Goal: Information Seeking & Learning: Learn about a topic

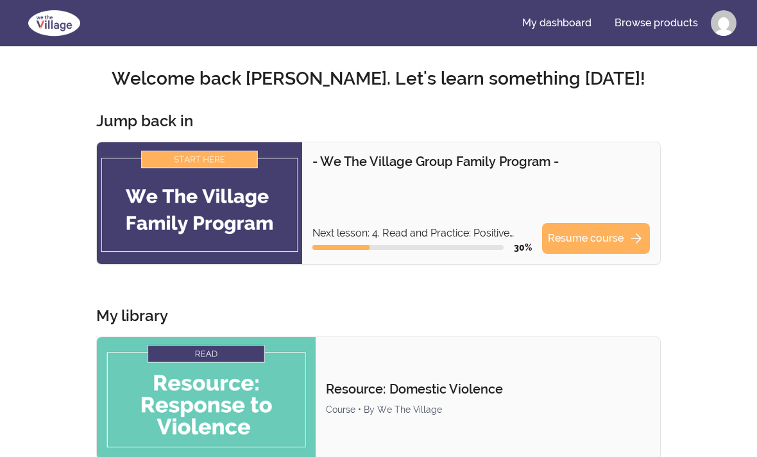
click at [605, 231] on link "Resume course arrow_forward" at bounding box center [596, 238] width 108 height 31
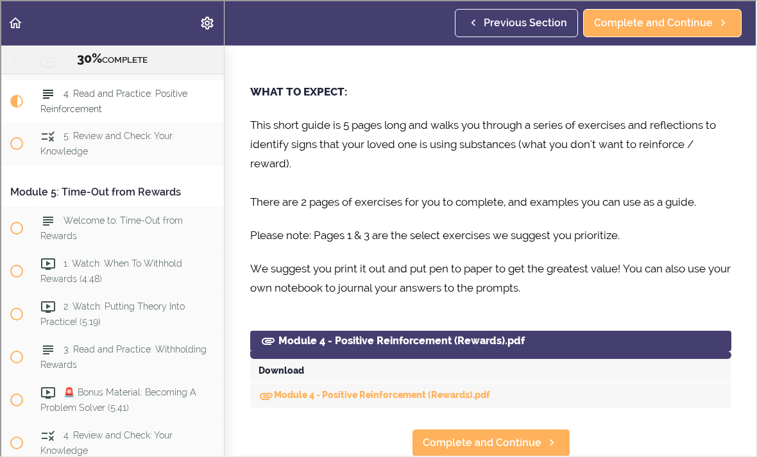
scroll to position [736, 0]
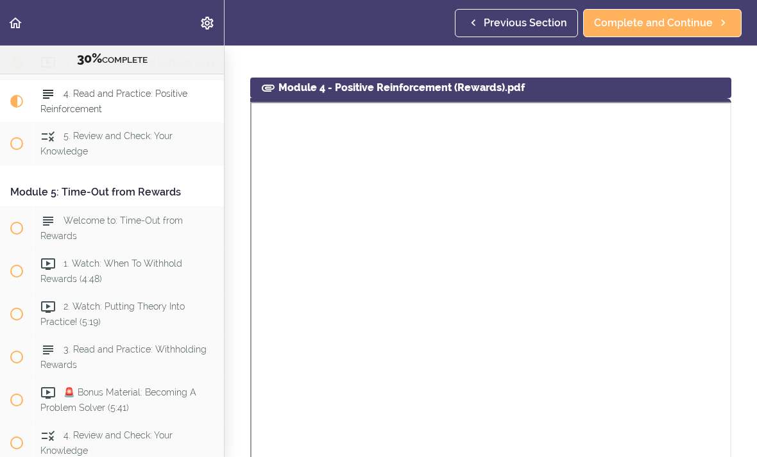
click at [672, 22] on span "Complete and Continue" at bounding box center [653, 22] width 119 height 15
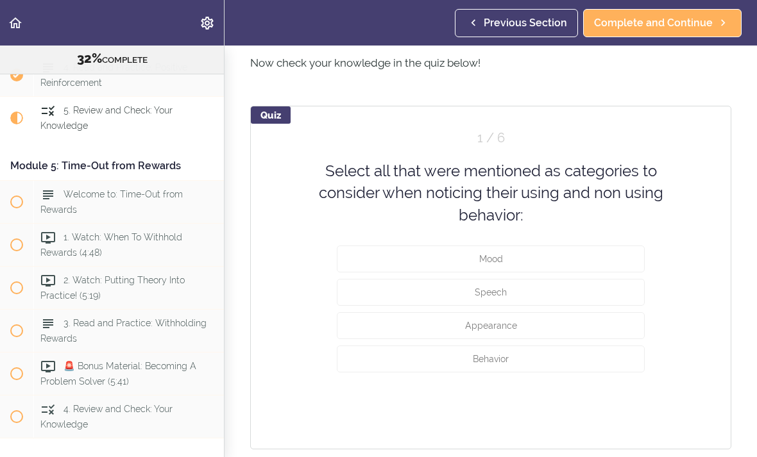
scroll to position [570, 0]
click at [568, 258] on button "Mood" at bounding box center [491, 259] width 308 height 27
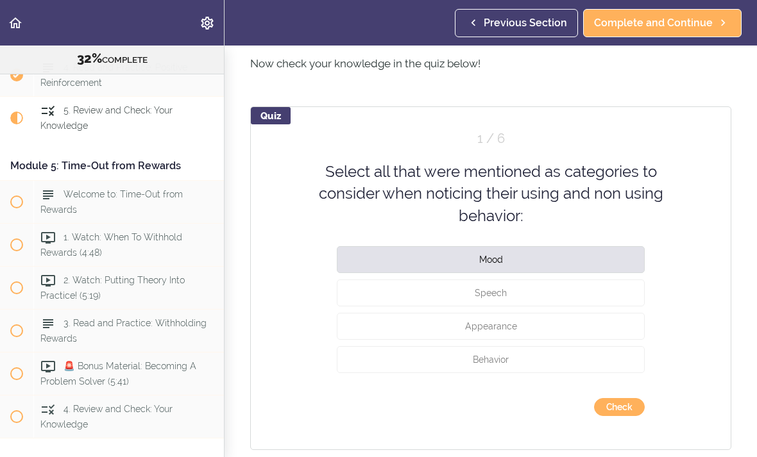
click at [559, 296] on button "Speech" at bounding box center [491, 293] width 308 height 27
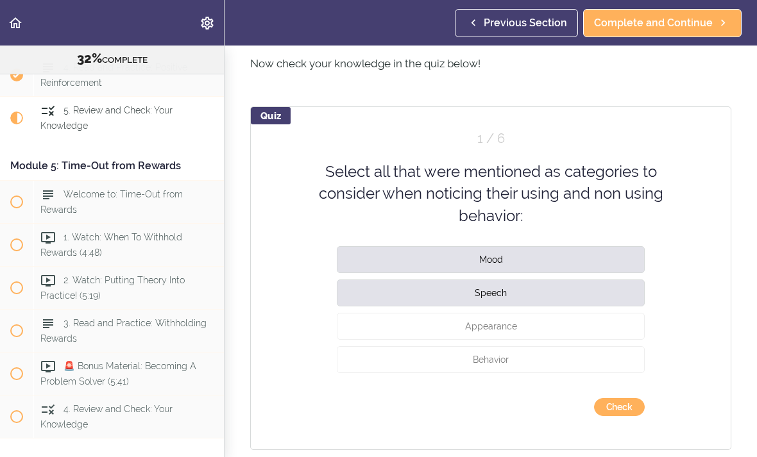
click at [557, 323] on button "Appearance" at bounding box center [491, 326] width 308 height 27
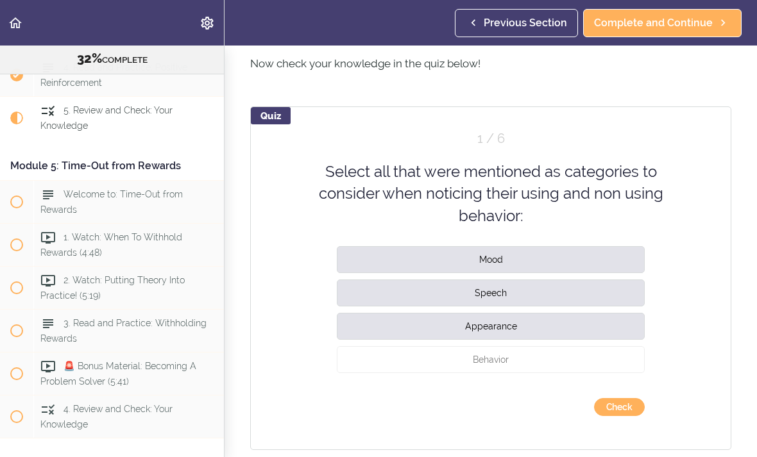
click at [552, 368] on button "Behavior" at bounding box center [491, 359] width 308 height 27
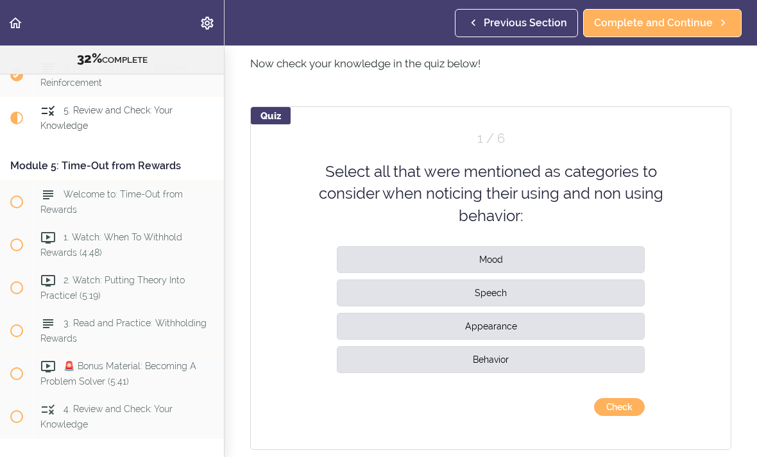
click at [623, 415] on button "Check" at bounding box center [619, 407] width 51 height 18
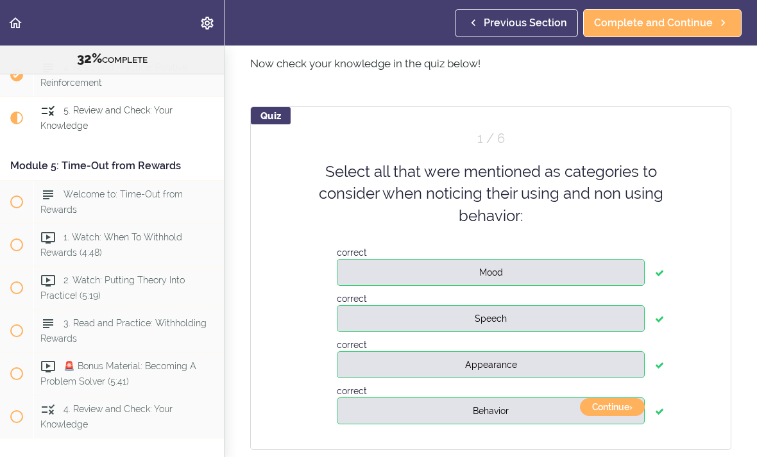
click at [611, 410] on button "Continue ›" at bounding box center [612, 407] width 65 height 18
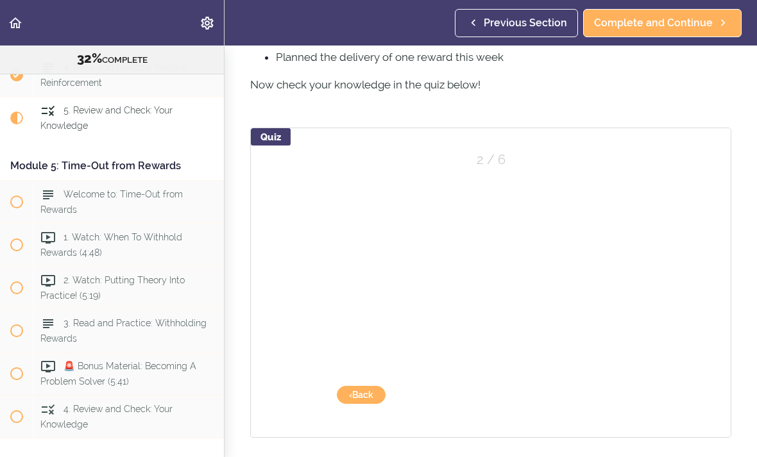
scroll to position [536, 0]
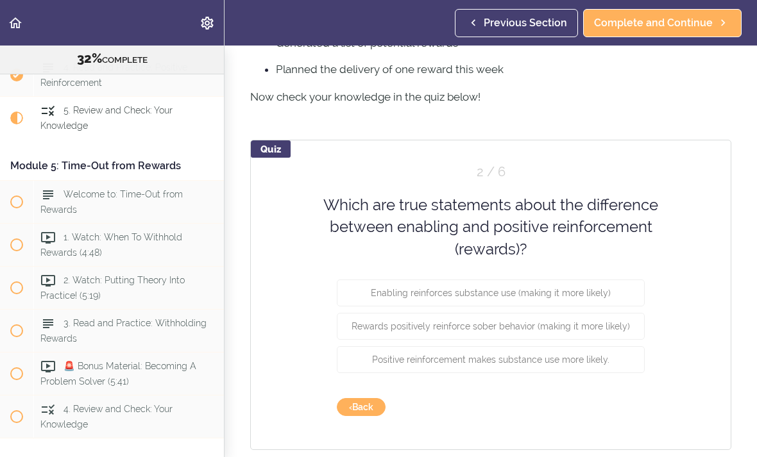
click at [592, 288] on span "Enabling reinforces substance use (making it more likely)" at bounding box center [491, 293] width 240 height 10
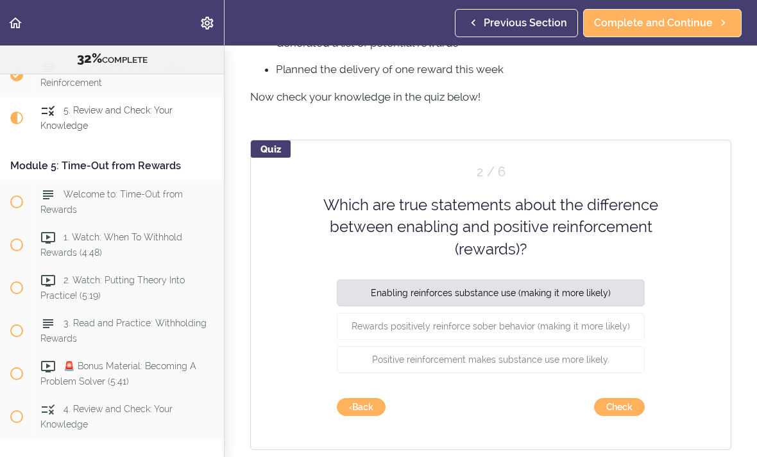
click at [609, 326] on span "Rewards positively reinforce sober behavior (making it more likely)" at bounding box center [490, 326] width 278 height 10
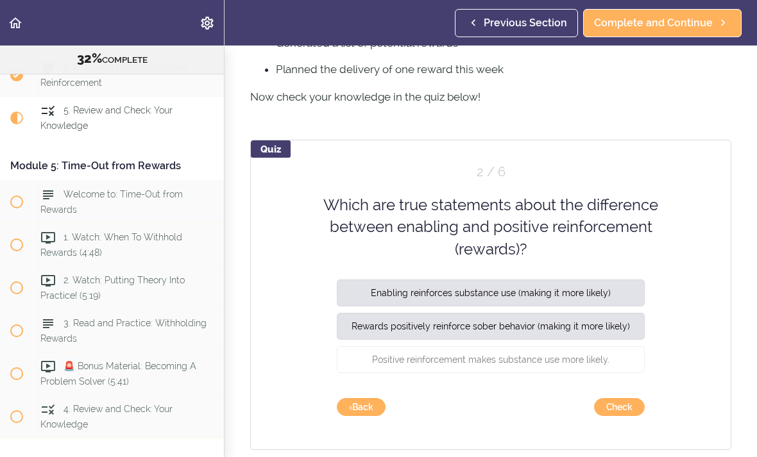
click at [619, 405] on button "Check" at bounding box center [619, 407] width 51 height 18
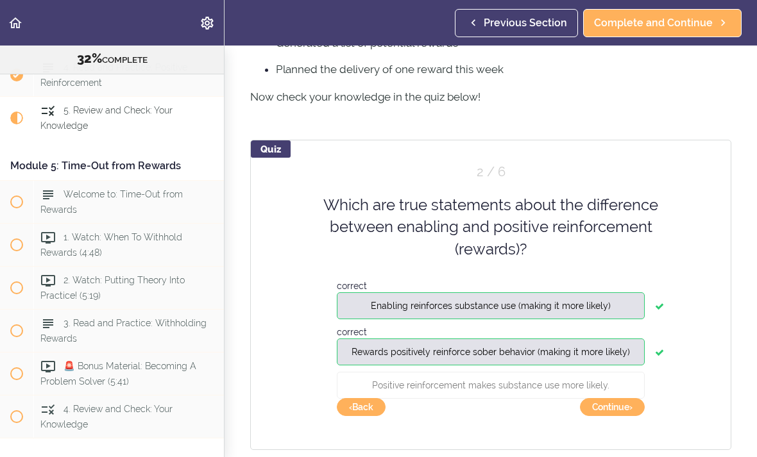
click at [619, 406] on button "Continue ›" at bounding box center [612, 407] width 65 height 18
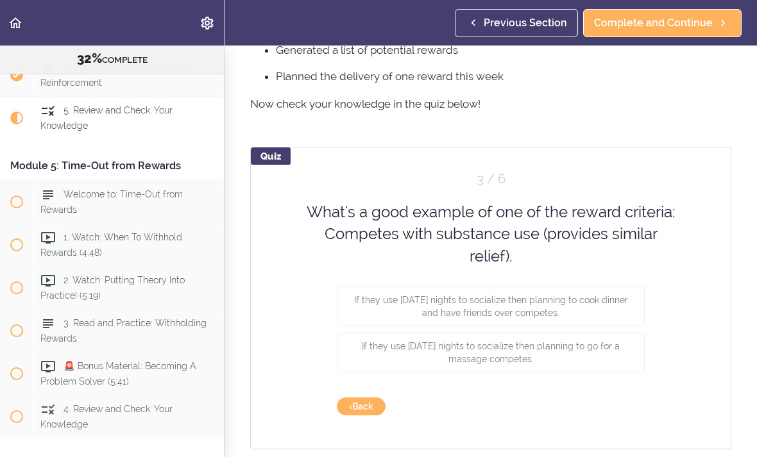
scroll to position [529, 0]
click at [589, 300] on span "If they use Friday nights to socialize then planning to cook dinner and have fr…" at bounding box center [491, 307] width 274 height 23
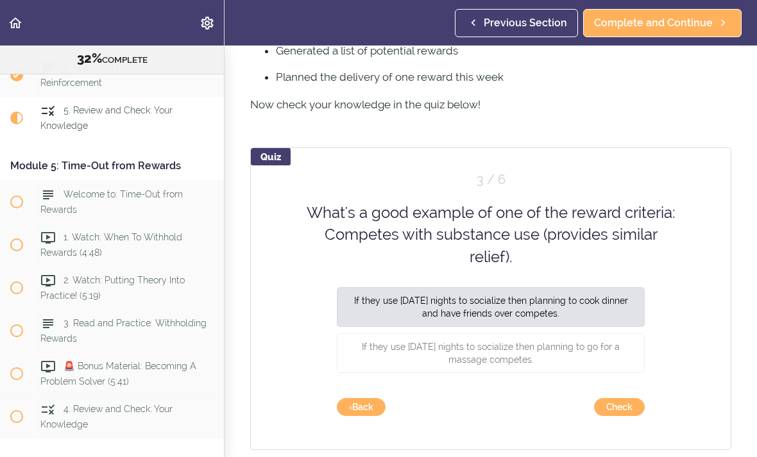
click at [625, 414] on button "Check" at bounding box center [619, 407] width 51 height 18
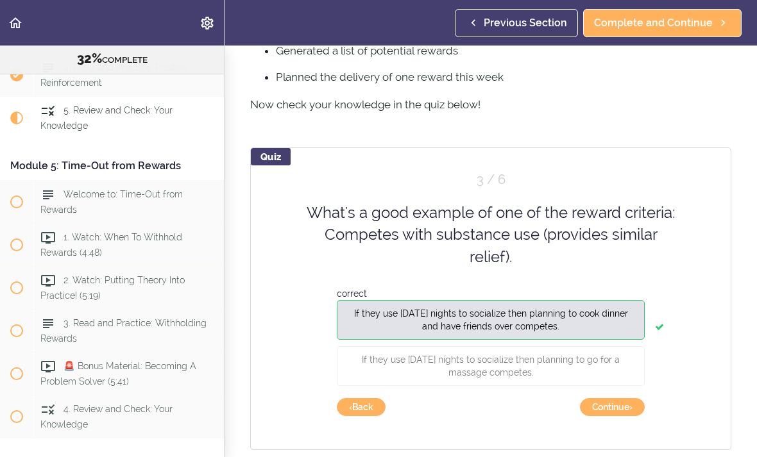
click at [614, 409] on button "Continue ›" at bounding box center [612, 407] width 65 height 18
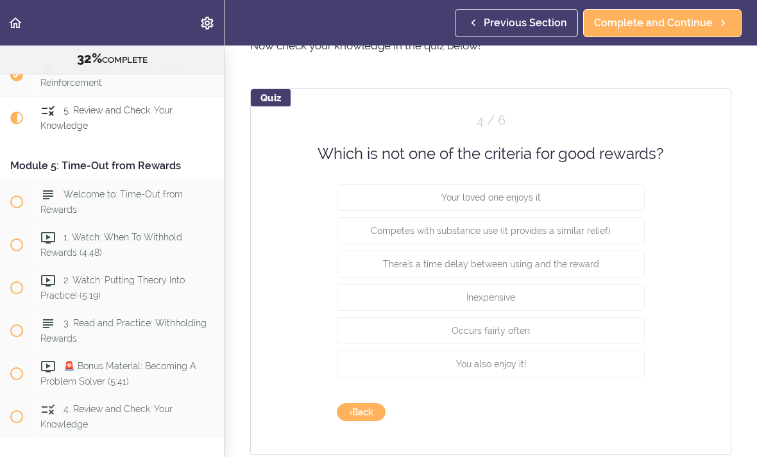
scroll to position [589, 0]
click at [596, 264] on button "There's a time delay between using and the reward" at bounding box center [491, 262] width 308 height 27
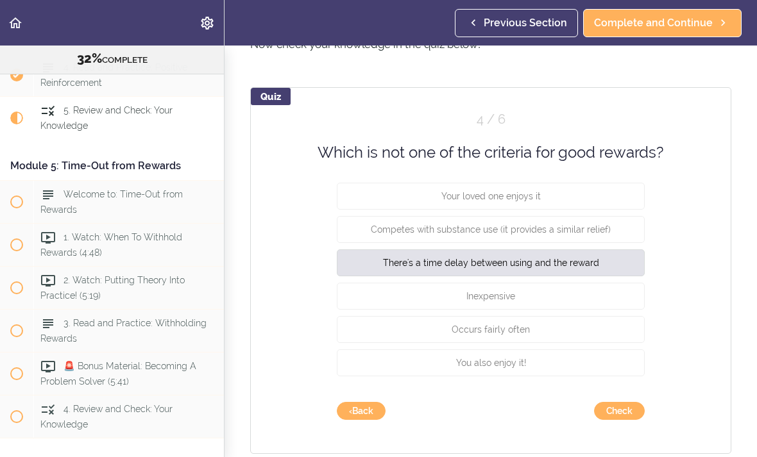
click at [624, 410] on button "Check" at bounding box center [619, 411] width 51 height 18
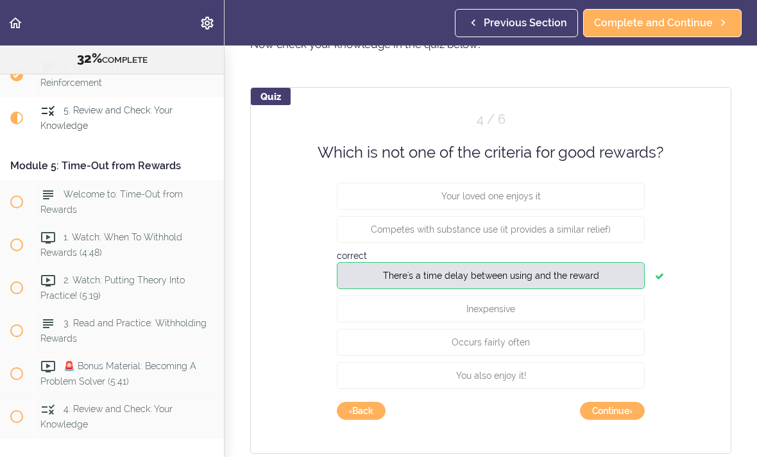
click at [614, 409] on button "Continue ›" at bounding box center [612, 411] width 65 height 18
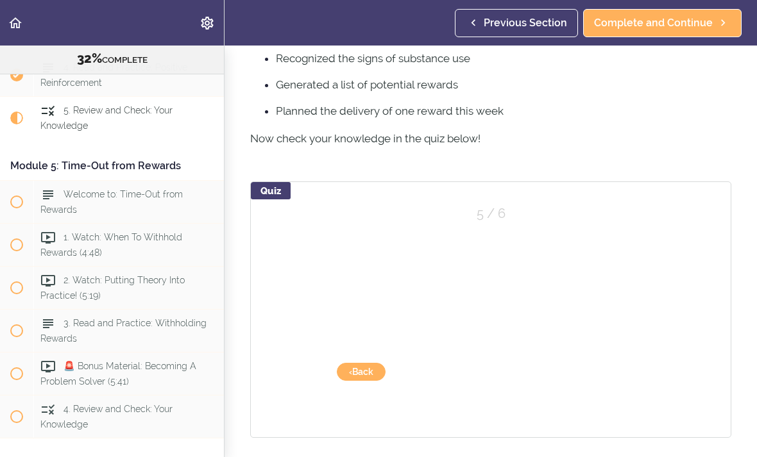
scroll to position [483, 0]
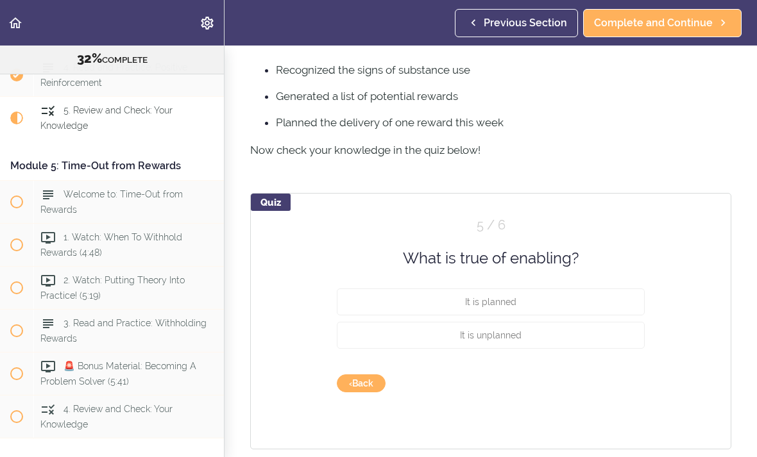
click at [549, 330] on button "It is unplanned" at bounding box center [491, 335] width 308 height 27
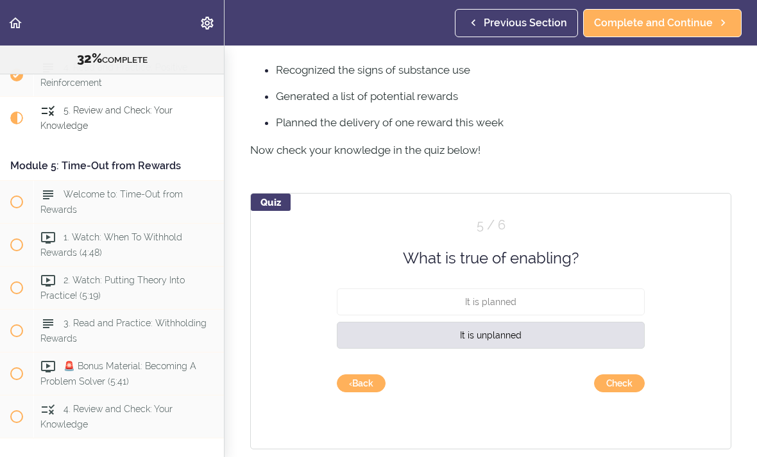
click at [623, 383] on button "Check" at bounding box center [619, 384] width 51 height 18
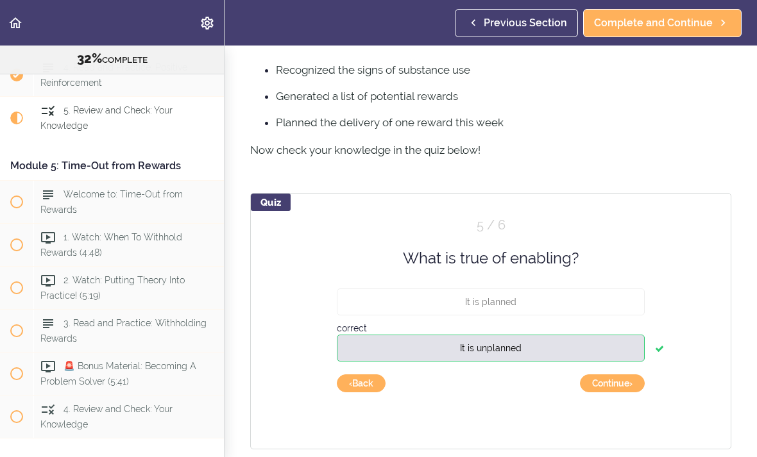
click at [613, 383] on button "Continue ›" at bounding box center [612, 384] width 65 height 18
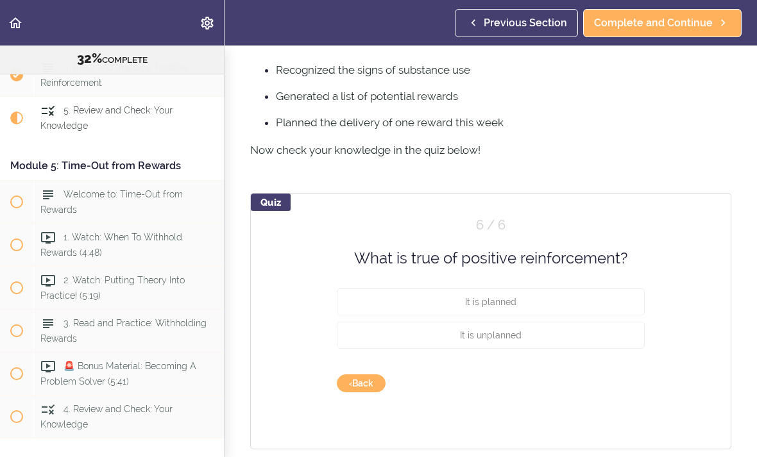
click at [556, 298] on button "It is planned" at bounding box center [491, 302] width 308 height 27
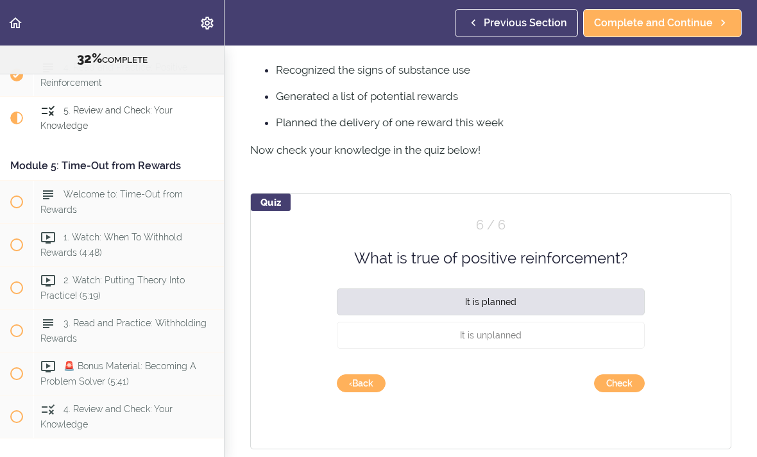
click at [538, 333] on button "It is unplanned" at bounding box center [491, 335] width 308 height 27
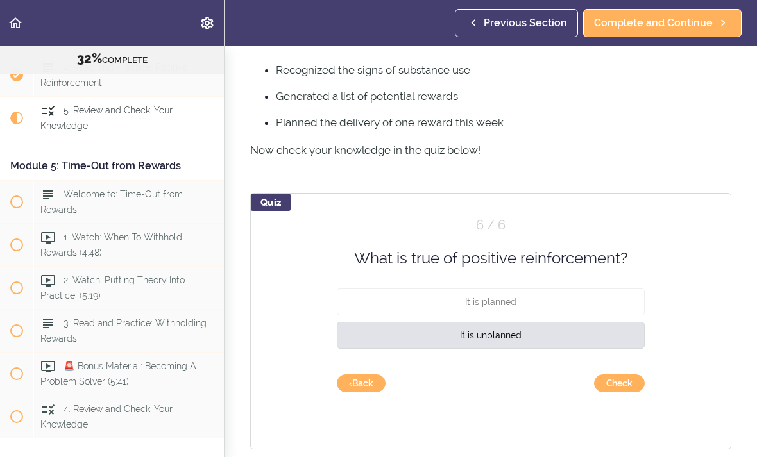
click at [622, 384] on button "Check" at bounding box center [619, 384] width 51 height 18
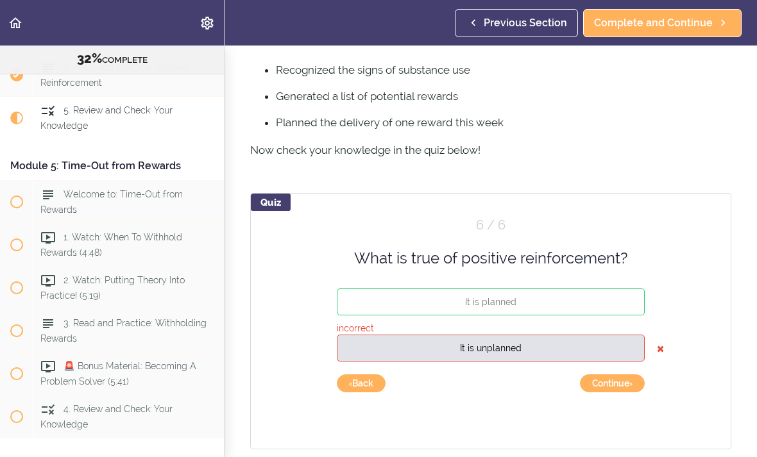
click at [615, 384] on button "Continue ›" at bounding box center [612, 384] width 65 height 18
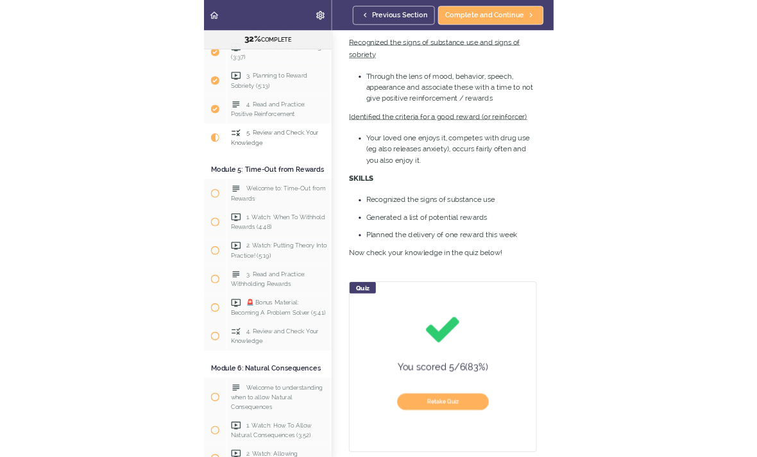
scroll to position [415, 0]
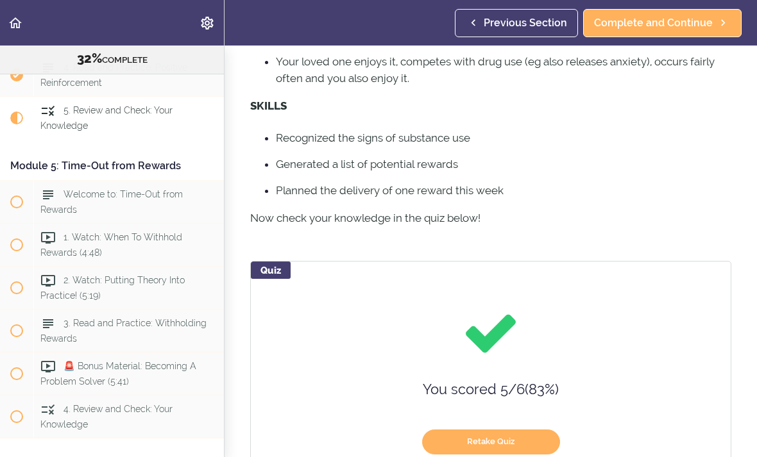
click at [647, 27] on span "Complete and Continue" at bounding box center [653, 22] width 119 height 15
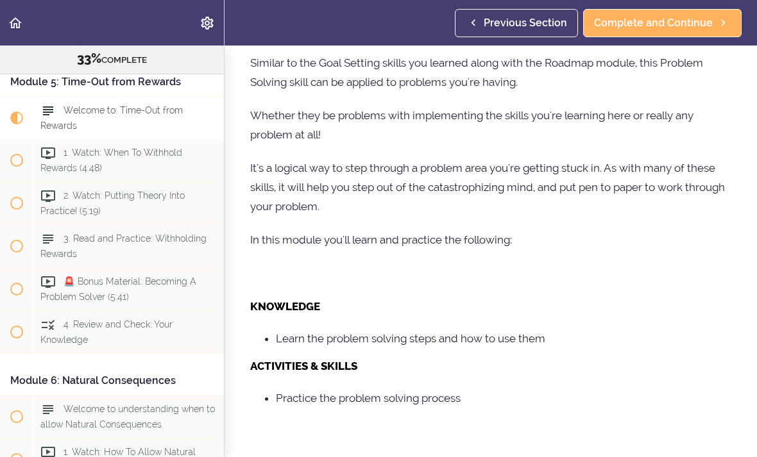
scroll to position [513, 0]
click at [665, 25] on span "Complete and Continue" at bounding box center [653, 22] width 119 height 15
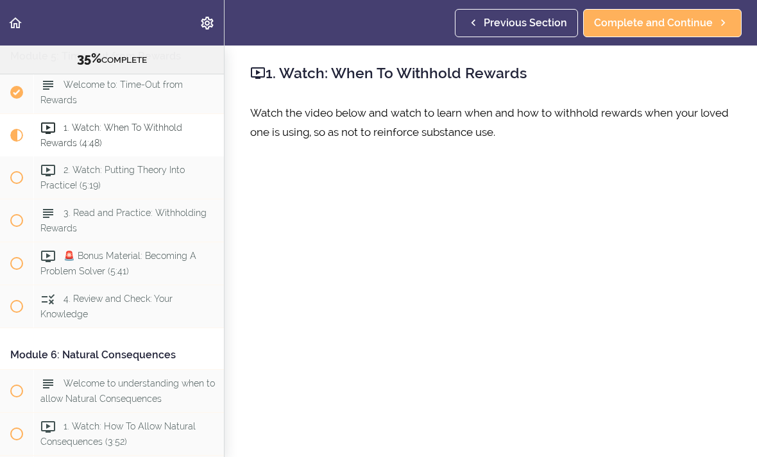
scroll to position [1261, 0]
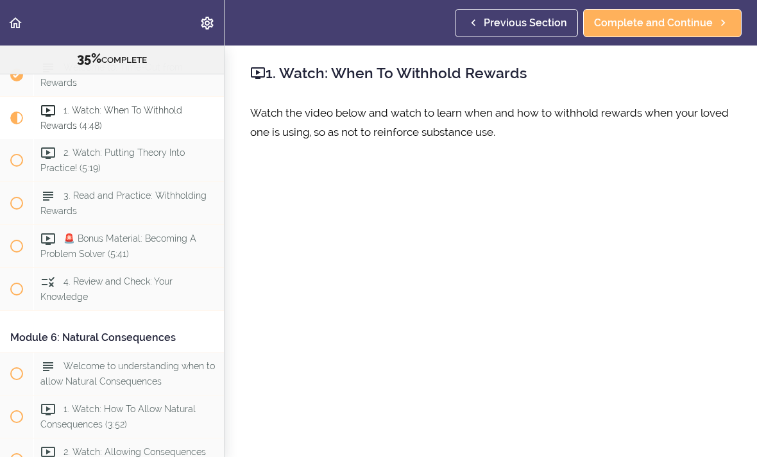
click at [661, 29] on span "Complete and Continue" at bounding box center [653, 22] width 119 height 15
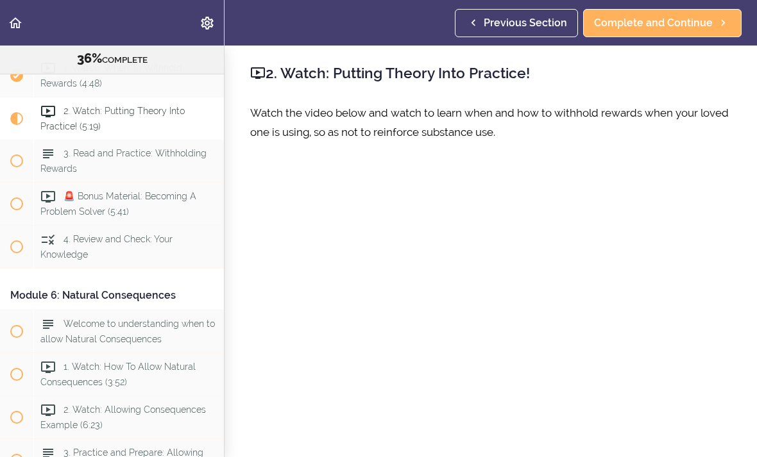
scroll to position [1304, 0]
click at [672, 17] on span "Complete and Continue" at bounding box center [653, 22] width 119 height 15
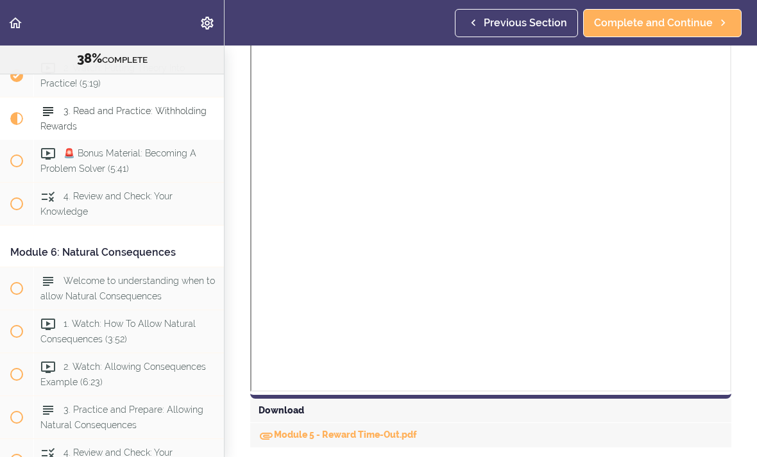
scroll to position [725, 0]
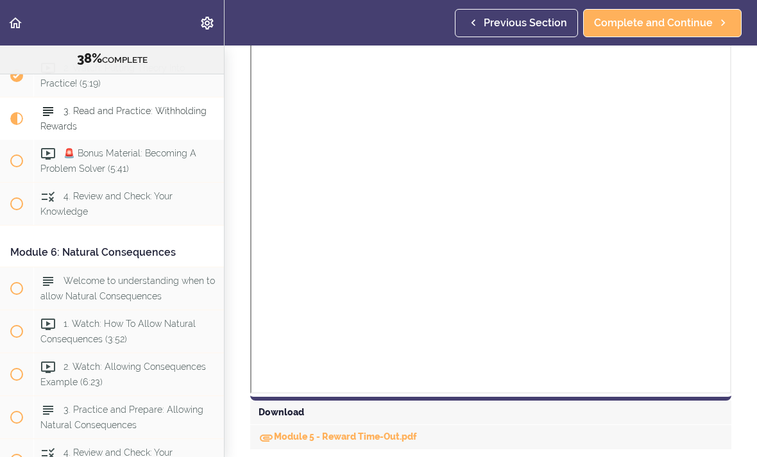
click at [661, 28] on span "Complete and Continue" at bounding box center [653, 22] width 119 height 15
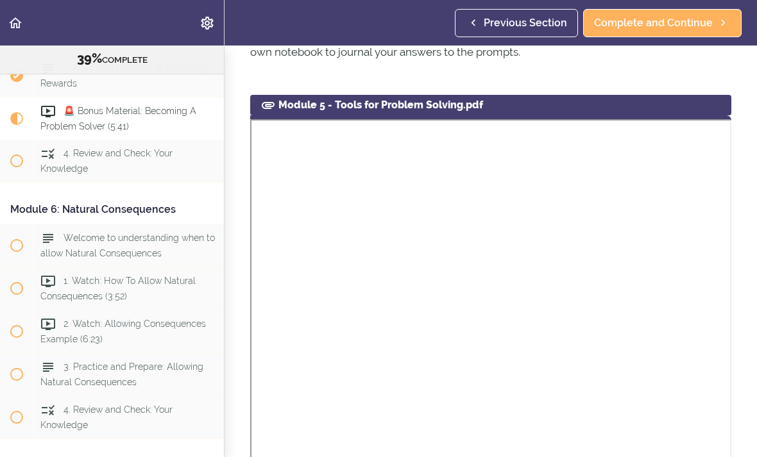
scroll to position [1444, 0]
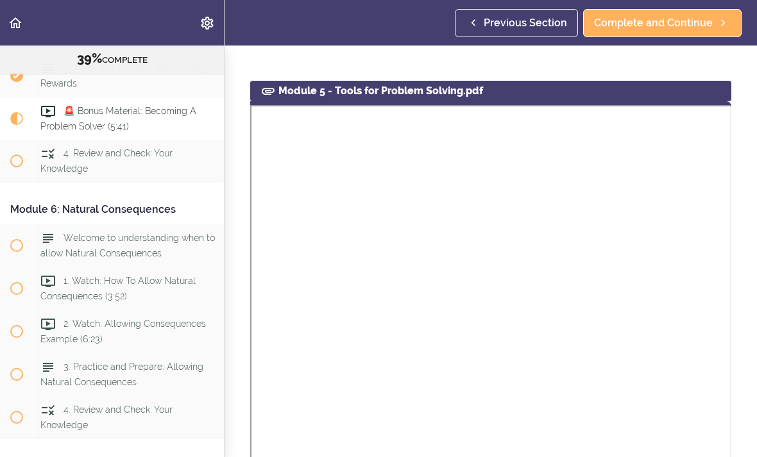
click at [666, 24] on span "Complete and Continue" at bounding box center [653, 22] width 119 height 15
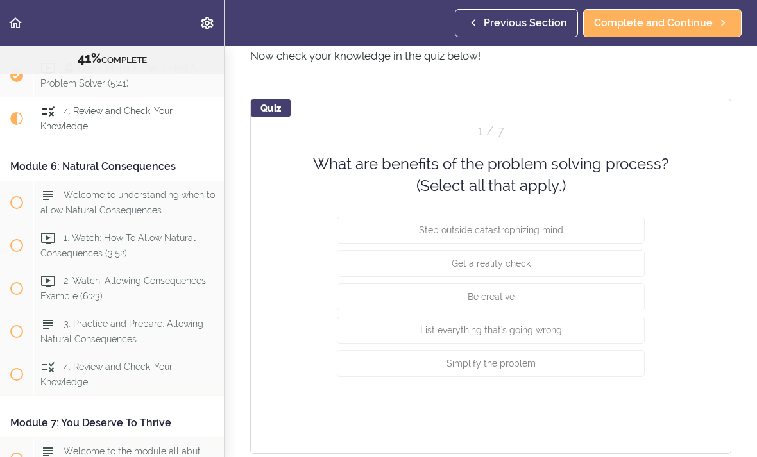
scroll to position [996, 0]
click at [582, 232] on button "Step outside catastrophizing mind" at bounding box center [491, 229] width 308 height 27
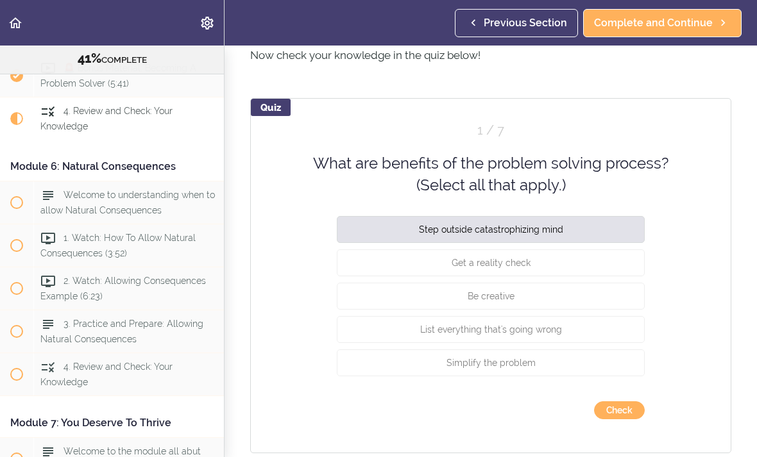
click at [563, 270] on button "Get a reality check" at bounding box center [491, 262] width 308 height 27
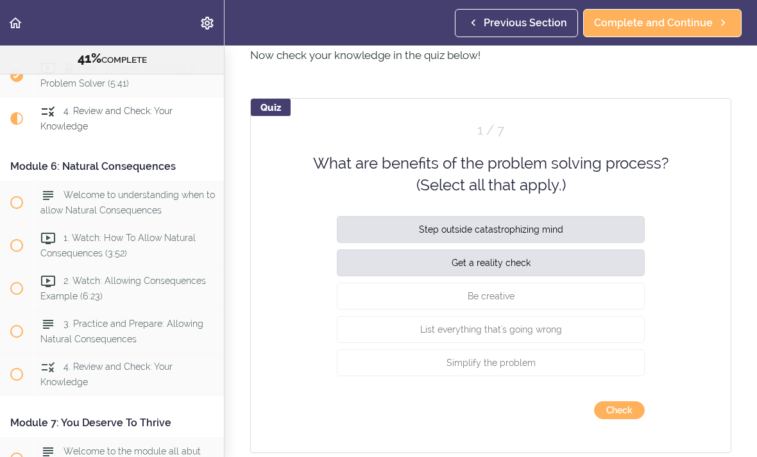
click at [567, 294] on button "Be creative" at bounding box center [491, 295] width 308 height 27
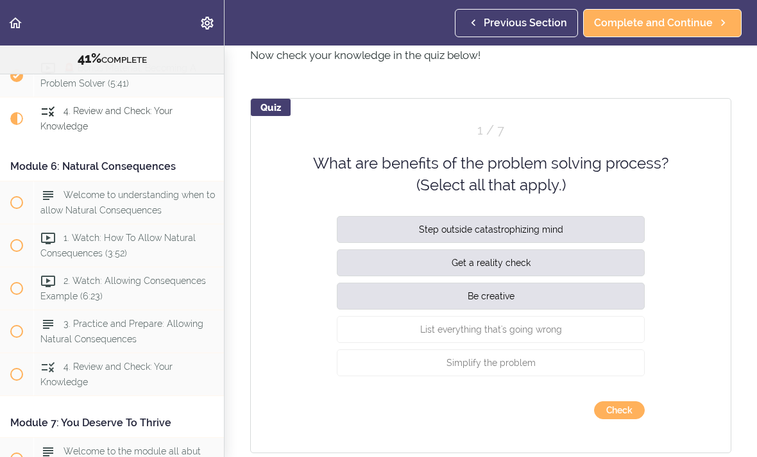
click at [571, 333] on button "List everything that's going wrong" at bounding box center [491, 329] width 308 height 27
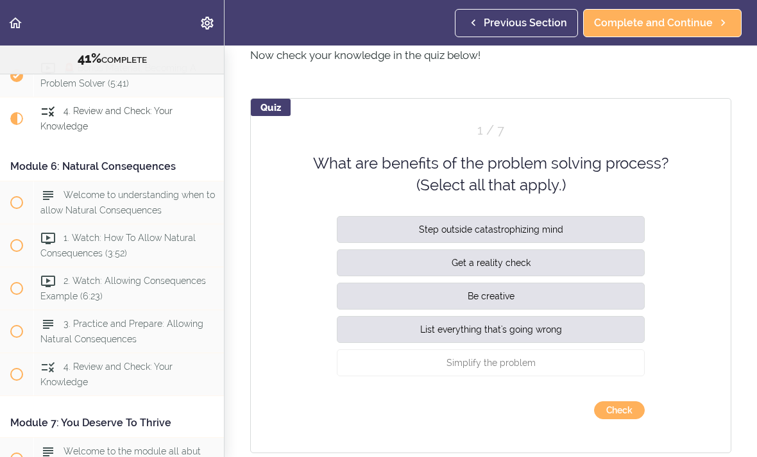
click at [530, 364] on span "Simplify the problem" at bounding box center [490, 362] width 89 height 10
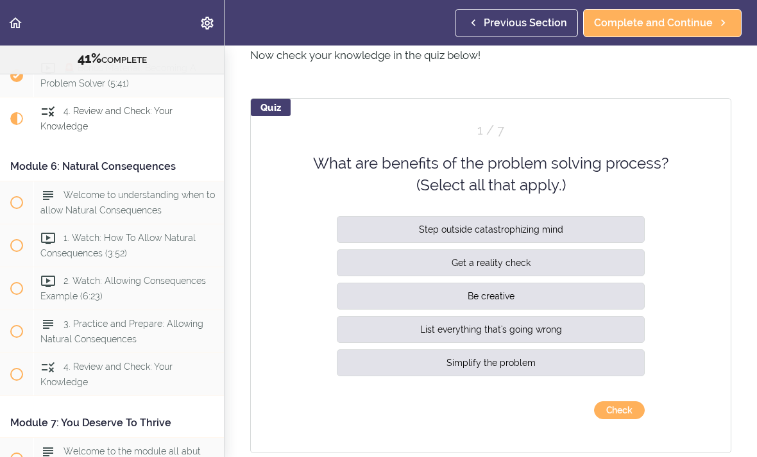
click at [627, 410] on button "Check" at bounding box center [619, 411] width 51 height 18
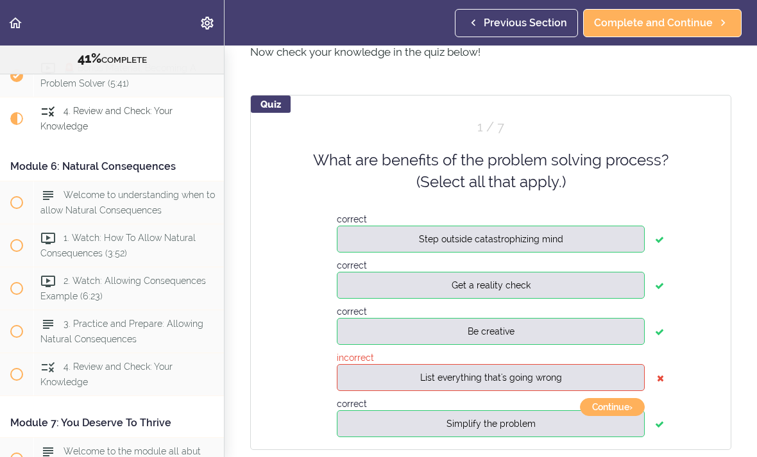
click at [616, 410] on button "Continue ›" at bounding box center [612, 407] width 65 height 18
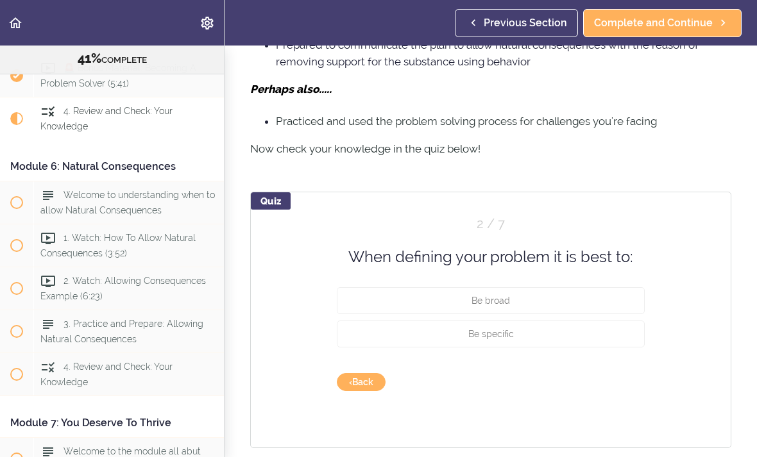
scroll to position [901, 0]
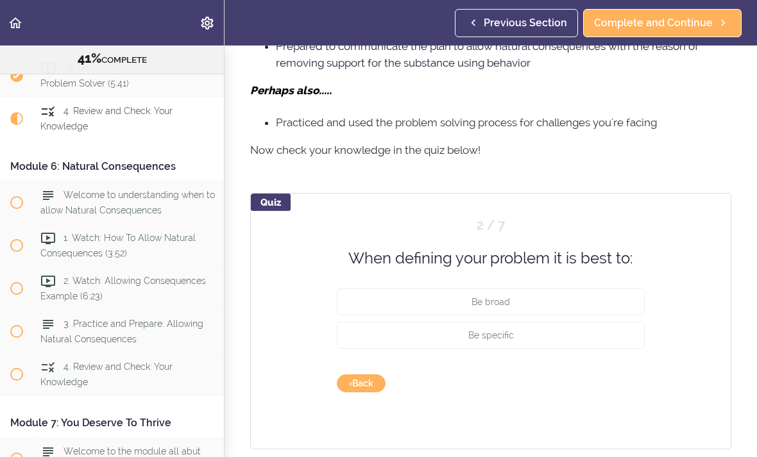
click at [554, 335] on button "Be specific" at bounding box center [491, 335] width 308 height 27
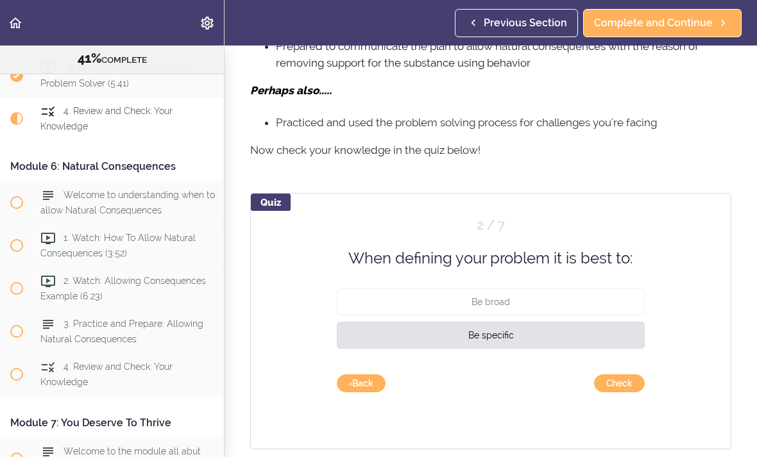
click at [625, 385] on button "Check" at bounding box center [619, 384] width 51 height 18
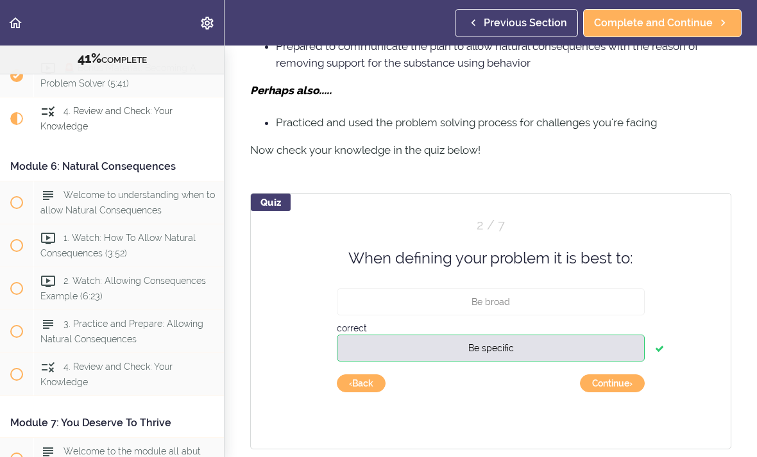
click at [611, 386] on button "Continue ›" at bounding box center [612, 384] width 65 height 18
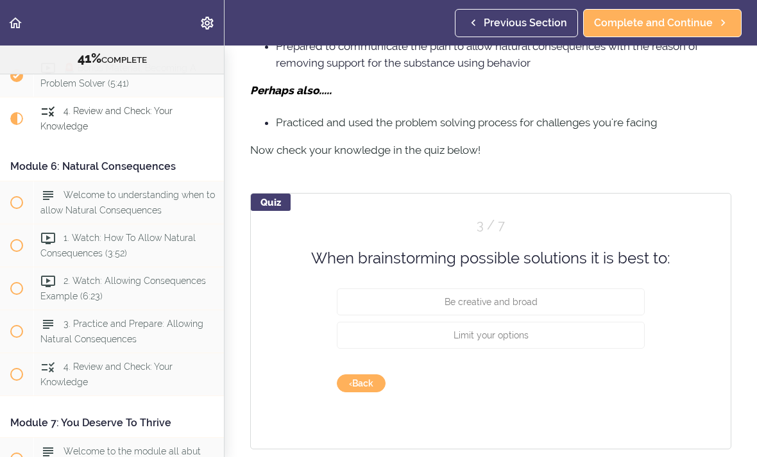
click at [557, 337] on button "Limit your options" at bounding box center [491, 335] width 308 height 27
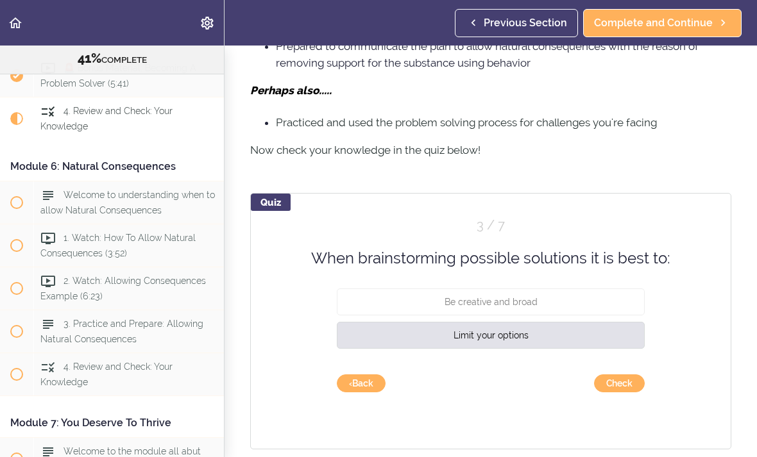
click at [625, 383] on button "Check" at bounding box center [619, 384] width 51 height 18
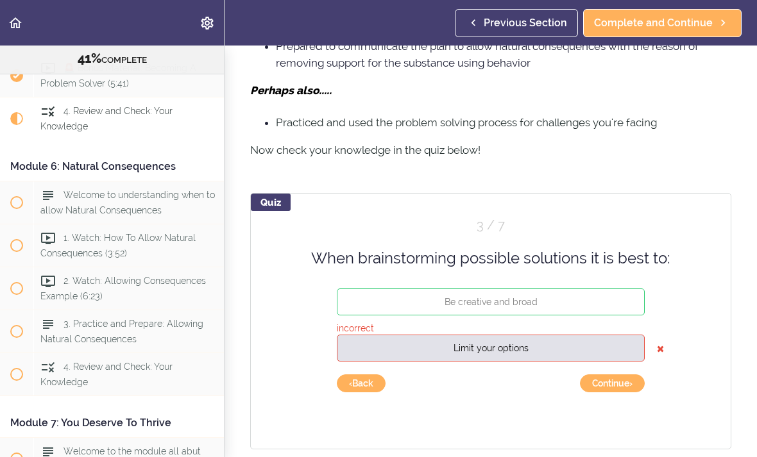
click at [612, 384] on button "Continue ›" at bounding box center [612, 384] width 65 height 18
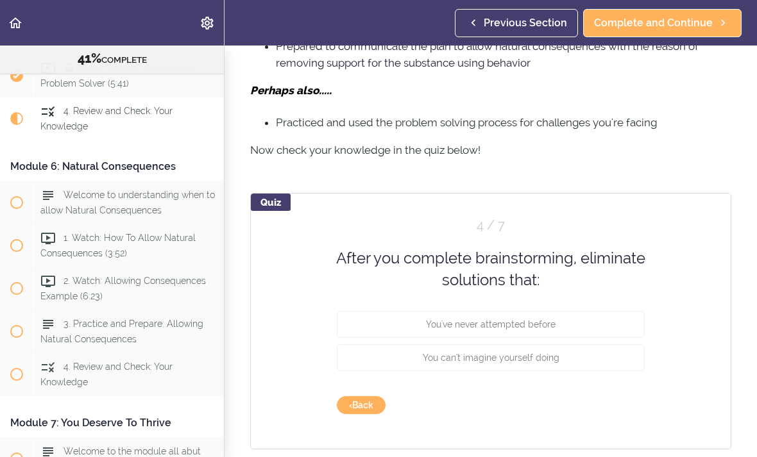
click at [582, 363] on button "You can't imagine yourself doing" at bounding box center [491, 357] width 308 height 27
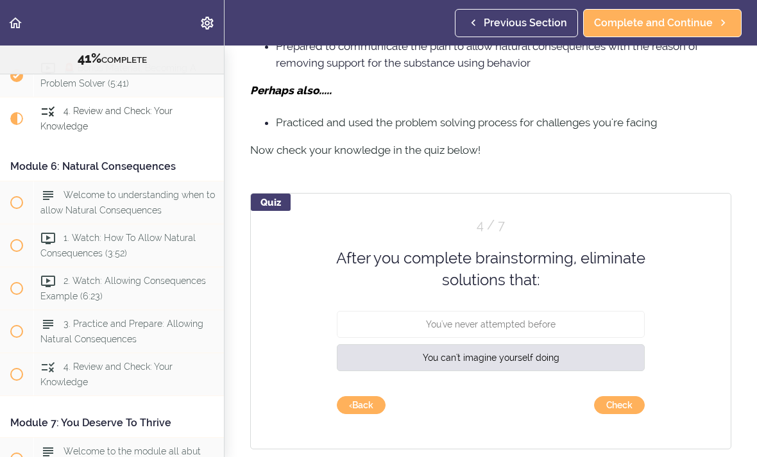
click at [624, 407] on button "Check" at bounding box center [619, 405] width 51 height 18
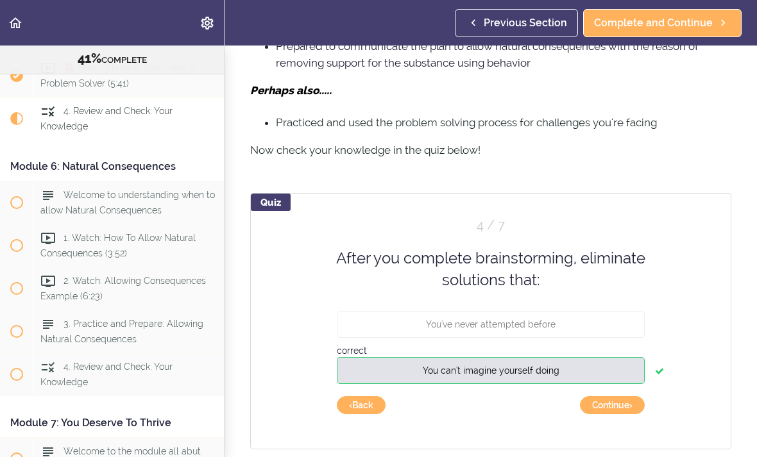
click at [608, 408] on button "Continue ›" at bounding box center [612, 405] width 65 height 18
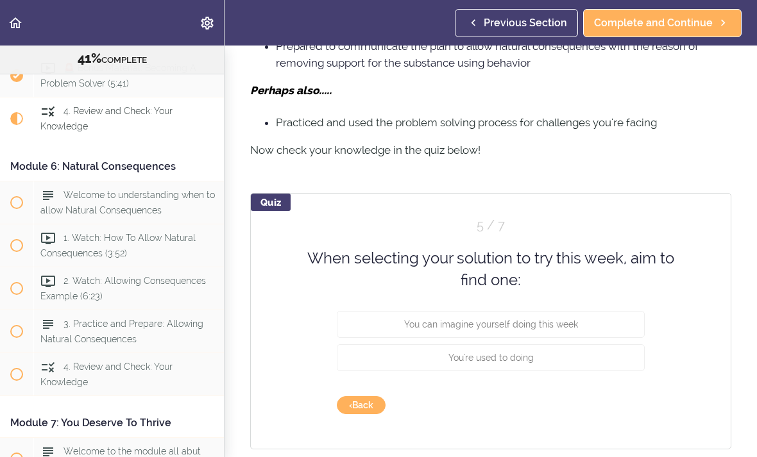
click at [580, 322] on button "You can imagine yourself doing this week" at bounding box center [491, 323] width 308 height 27
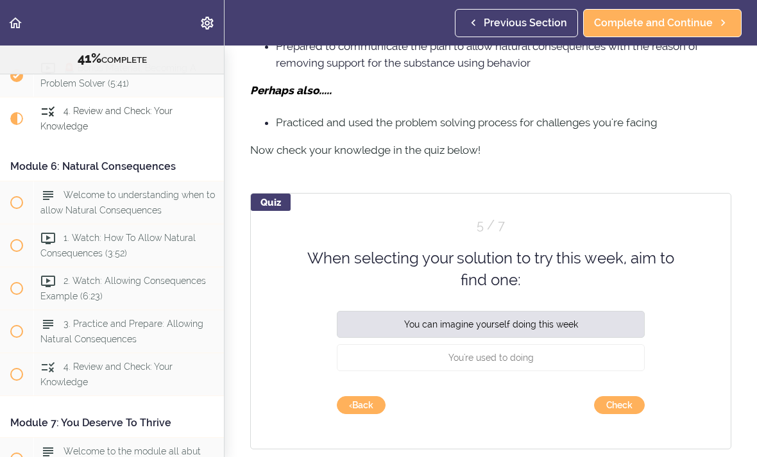
click at [621, 407] on button "Check" at bounding box center [619, 405] width 51 height 18
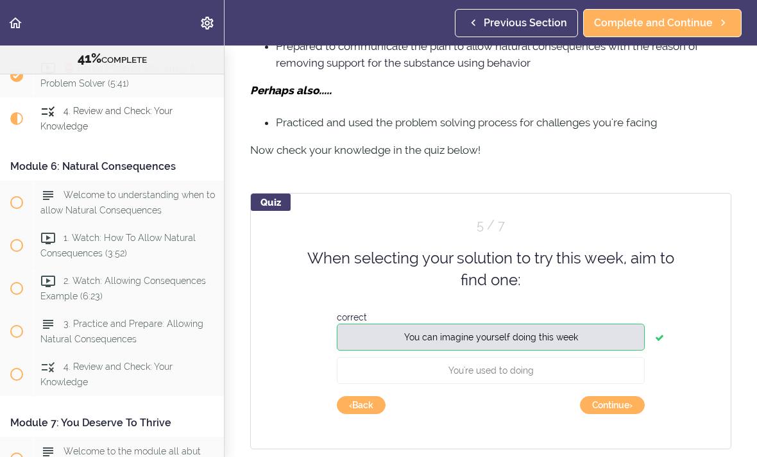
click at [612, 408] on button "Continue ›" at bounding box center [612, 405] width 65 height 18
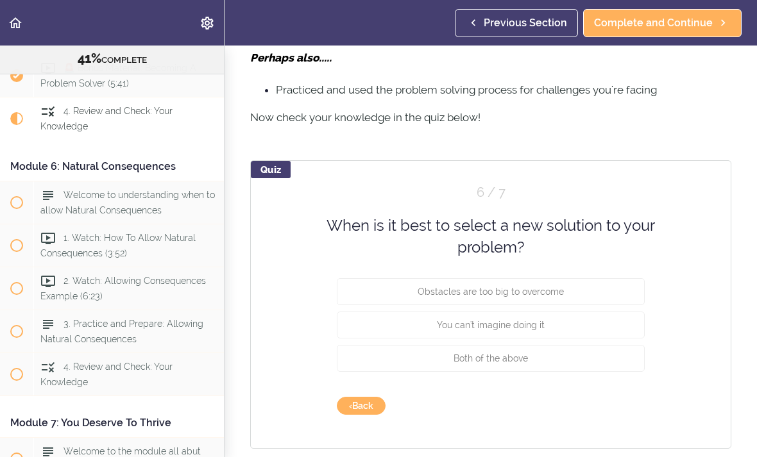
scroll to position [933, 0]
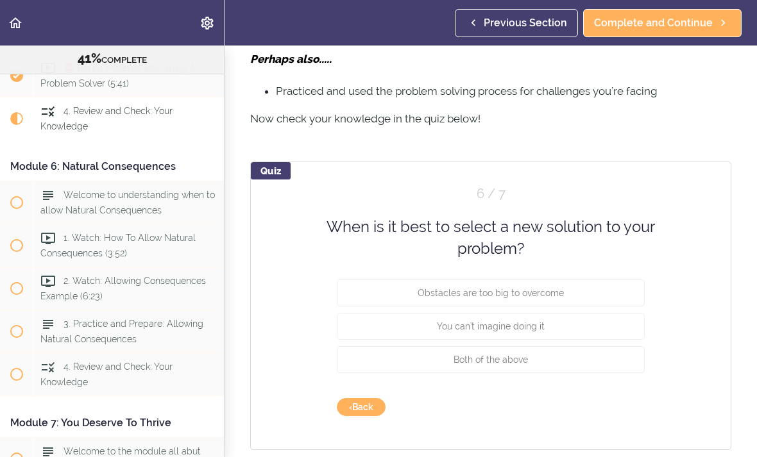
click at [538, 353] on button "Both of the above" at bounding box center [491, 359] width 308 height 27
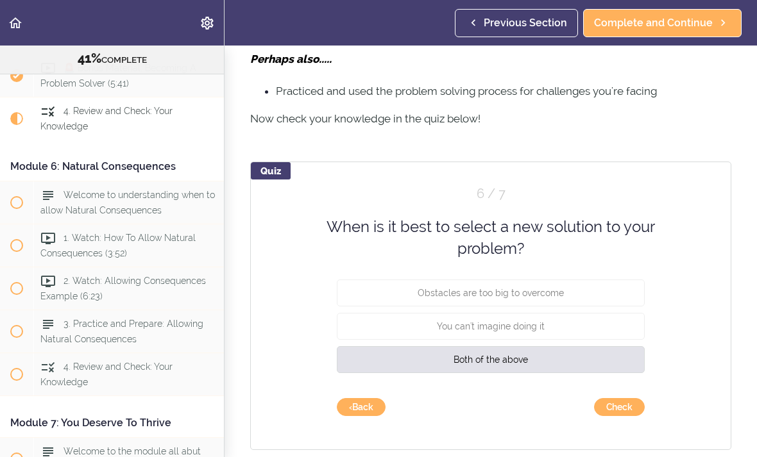
click at [622, 409] on button "Check" at bounding box center [619, 407] width 51 height 18
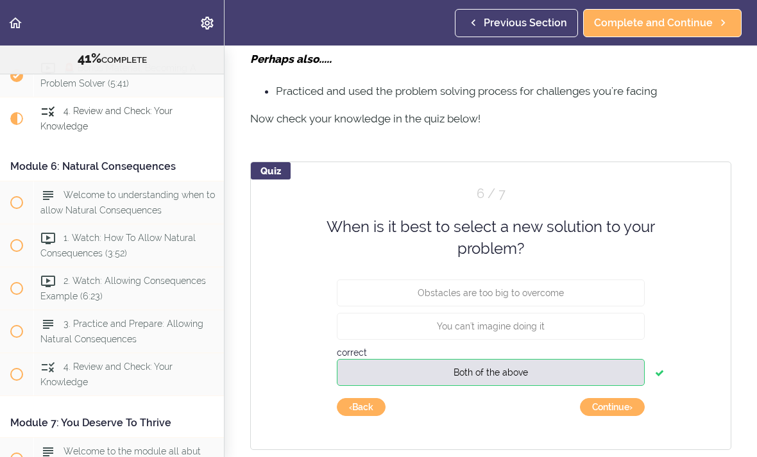
click at [616, 410] on button "Continue ›" at bounding box center [612, 407] width 65 height 18
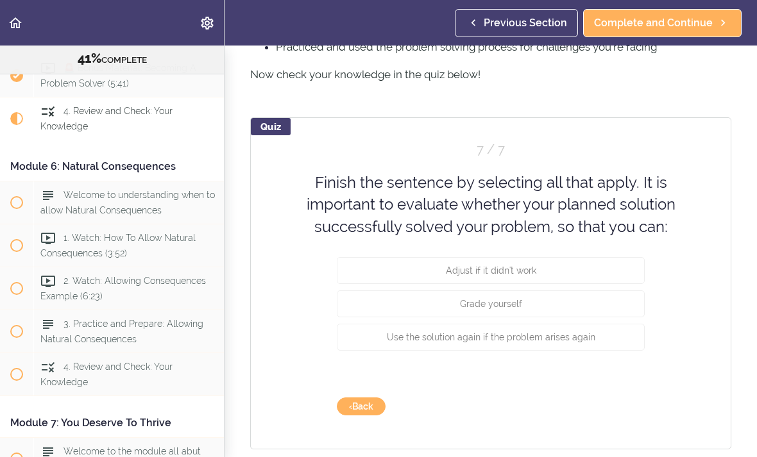
scroll to position [976, 0]
click at [580, 285] on button "Adjust if it didn't work" at bounding box center [491, 271] width 308 height 27
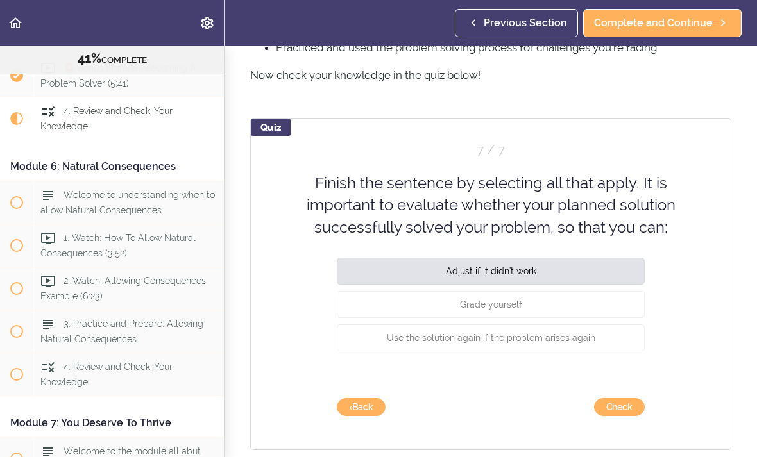
click at [570, 318] on button "Grade yourself" at bounding box center [491, 304] width 308 height 27
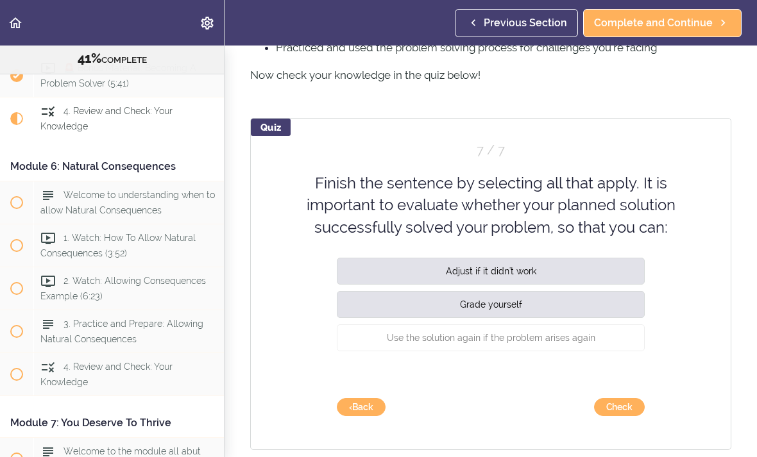
click at [594, 351] on button "Use the solution again if the problem arises again" at bounding box center [491, 338] width 308 height 27
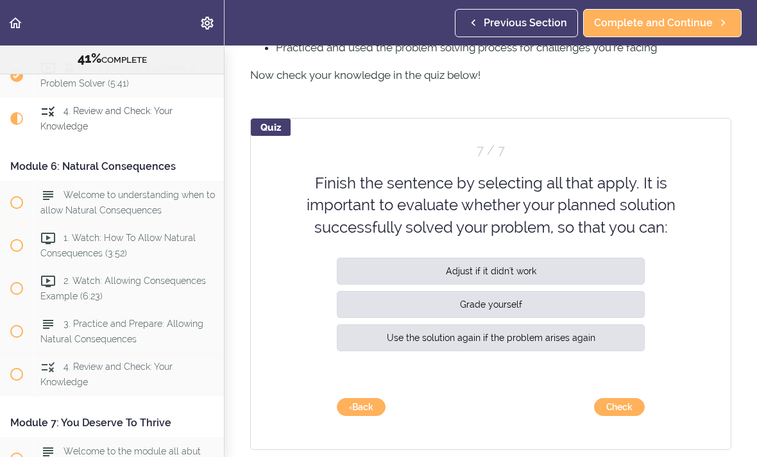
click at [627, 412] on button "Check" at bounding box center [619, 407] width 51 height 18
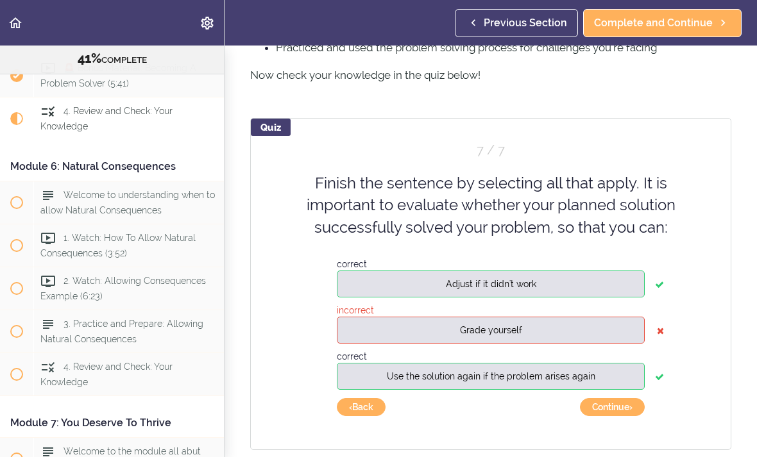
click at [609, 405] on button "Continue ›" at bounding box center [612, 407] width 65 height 18
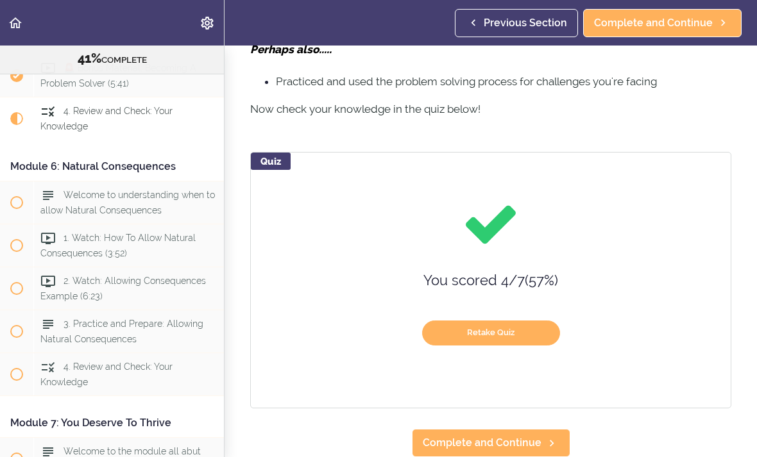
scroll to position [901, 0]
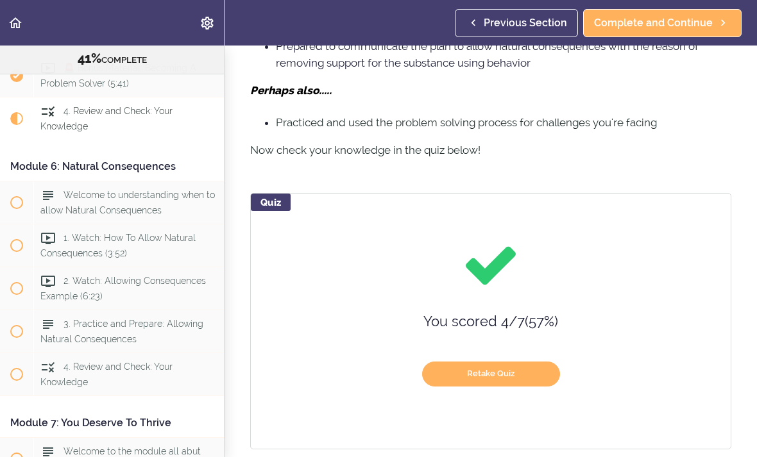
click at [523, 375] on button "Retake Quiz" at bounding box center [491, 374] width 138 height 25
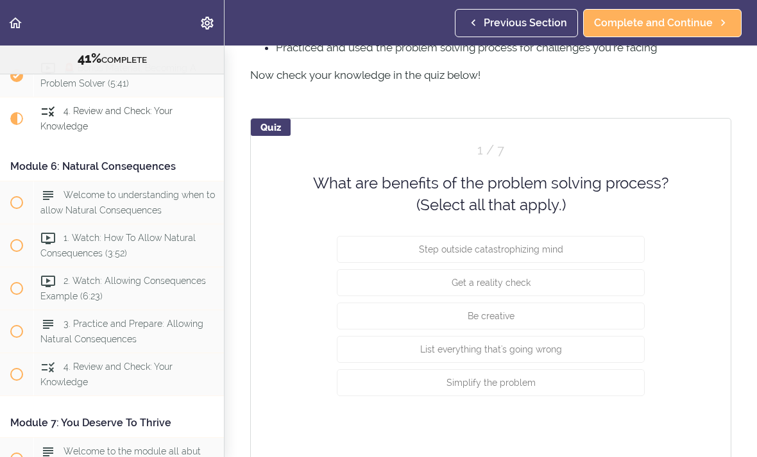
scroll to position [978, 0]
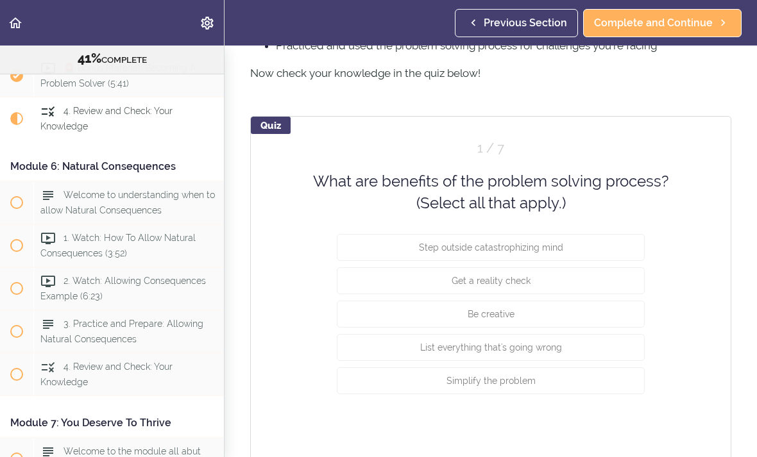
click at [629, 248] on button "Step outside catastrophizing mind" at bounding box center [491, 246] width 308 height 27
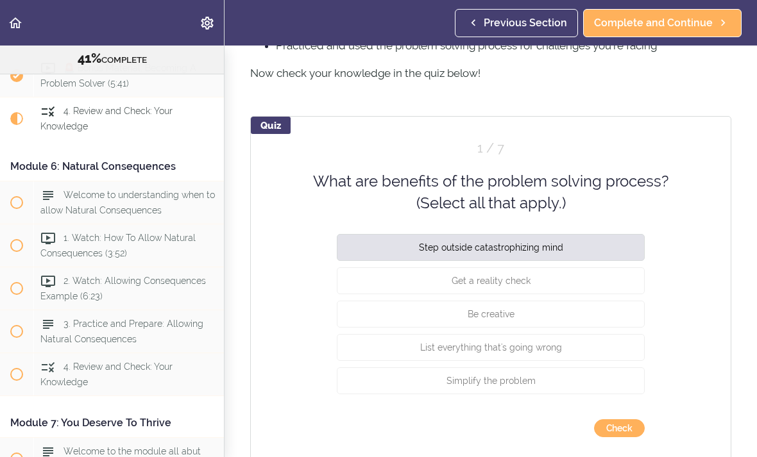
click at [607, 276] on button "Get a reality check" at bounding box center [491, 280] width 308 height 27
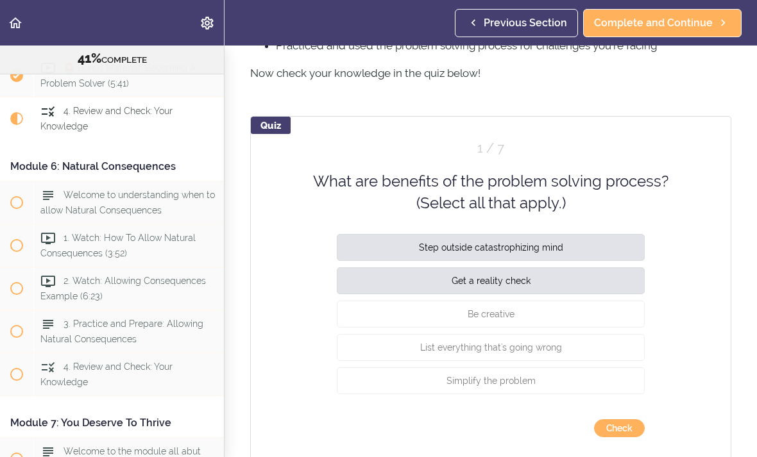
click at [600, 317] on button "Be creative" at bounding box center [491, 313] width 308 height 27
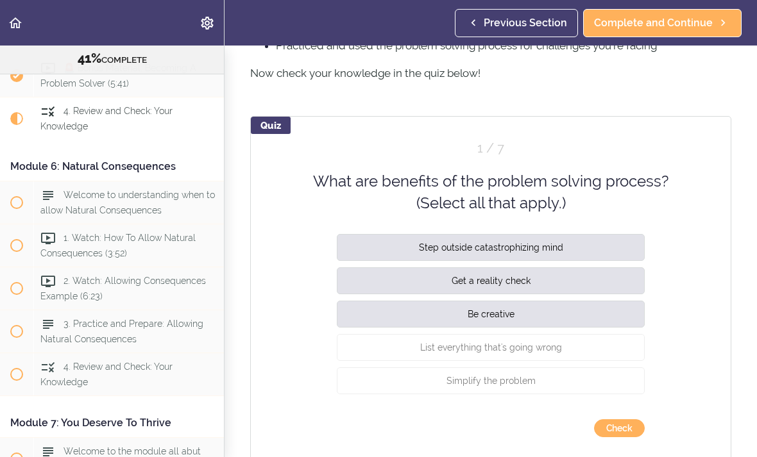
click at [591, 380] on button "Simplify the problem" at bounding box center [491, 380] width 308 height 27
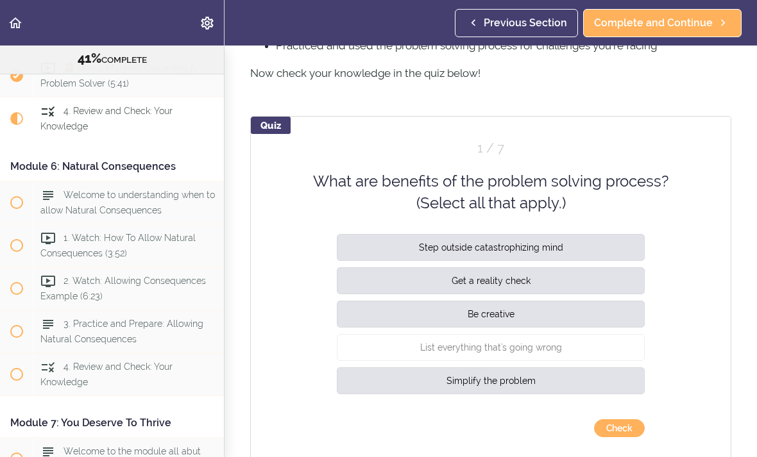
click at [625, 431] on button "Check" at bounding box center [619, 428] width 51 height 18
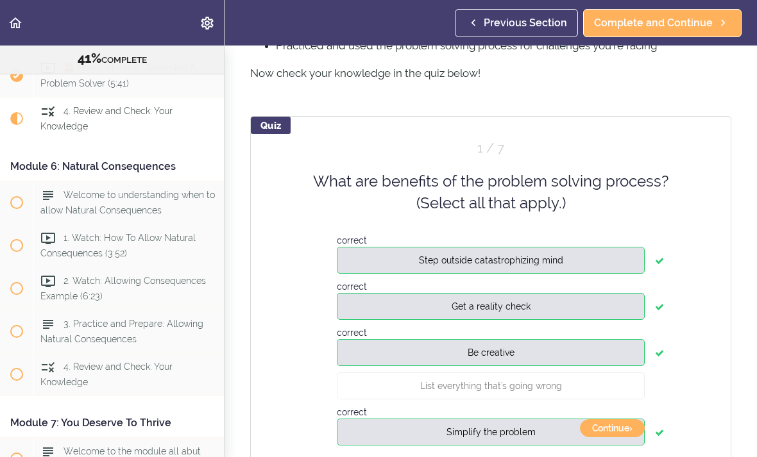
click at [608, 426] on button "Continue ›" at bounding box center [612, 428] width 65 height 18
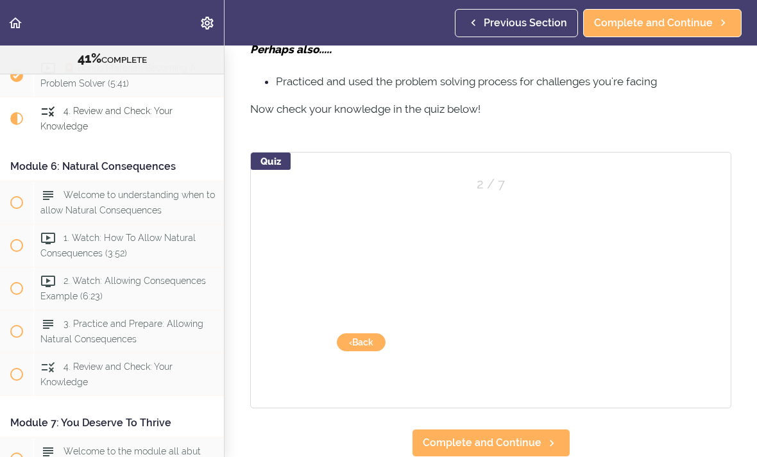
scroll to position [901, 0]
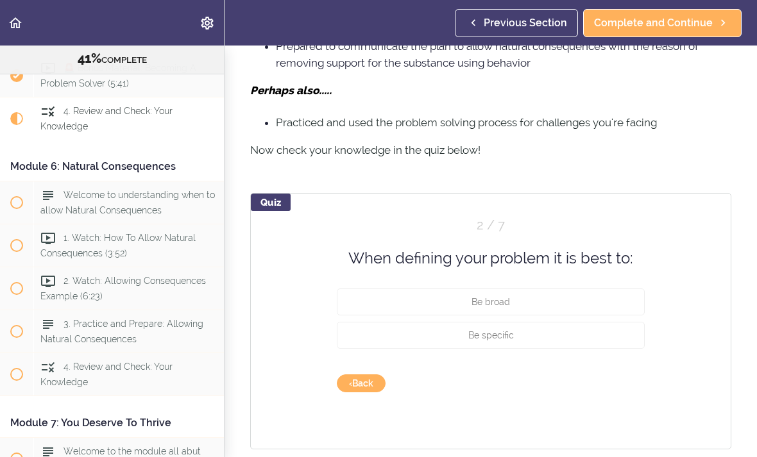
click at [612, 325] on button "Be specific" at bounding box center [491, 335] width 308 height 27
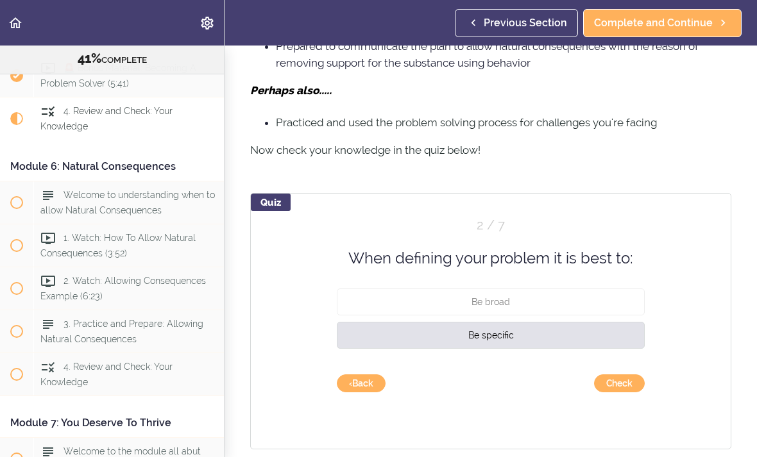
click at [624, 386] on button "Check" at bounding box center [619, 384] width 51 height 18
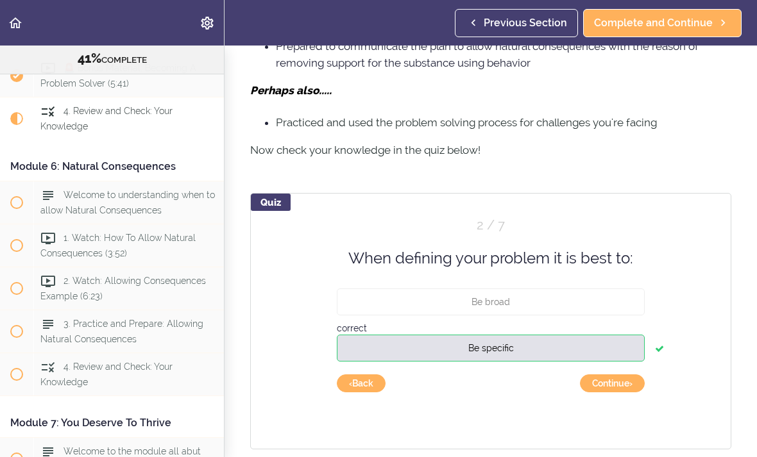
click at [616, 386] on button "Continue ›" at bounding box center [612, 384] width 65 height 18
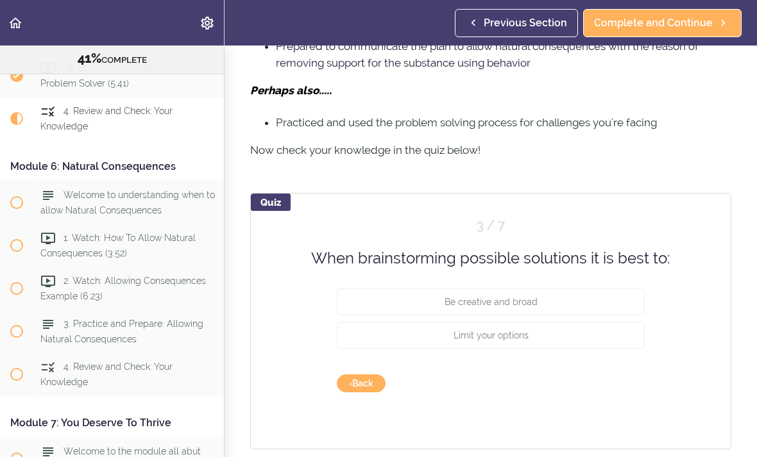
click at [627, 303] on button "Be creative and broad" at bounding box center [491, 302] width 308 height 27
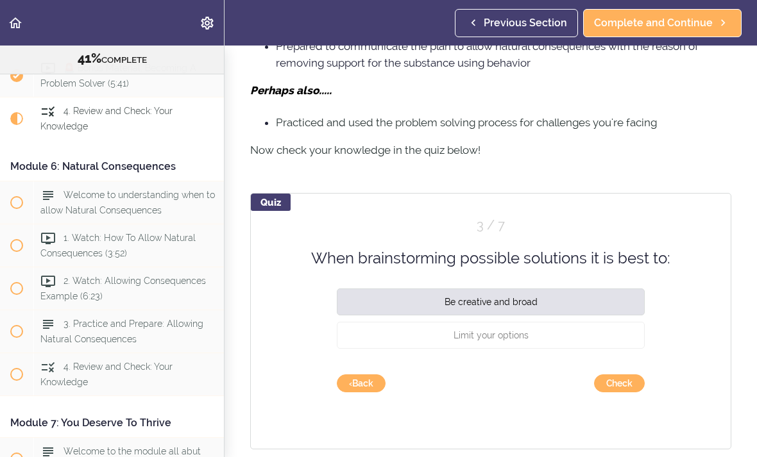
click at [621, 385] on button "Check" at bounding box center [619, 384] width 51 height 18
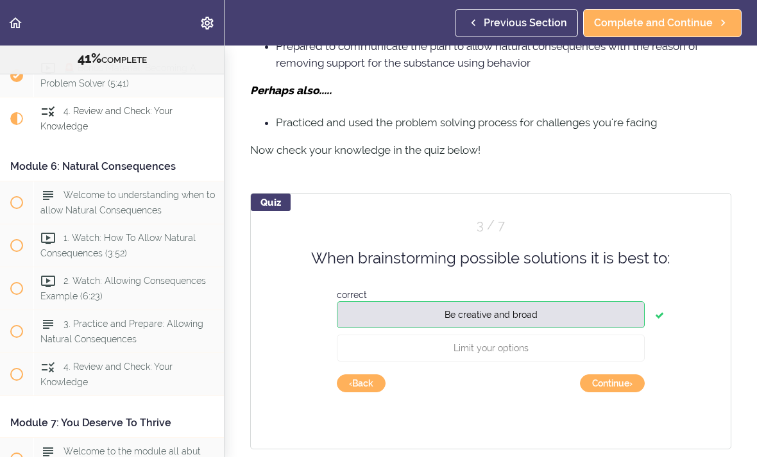
click at [613, 387] on button "Continue ›" at bounding box center [612, 384] width 65 height 18
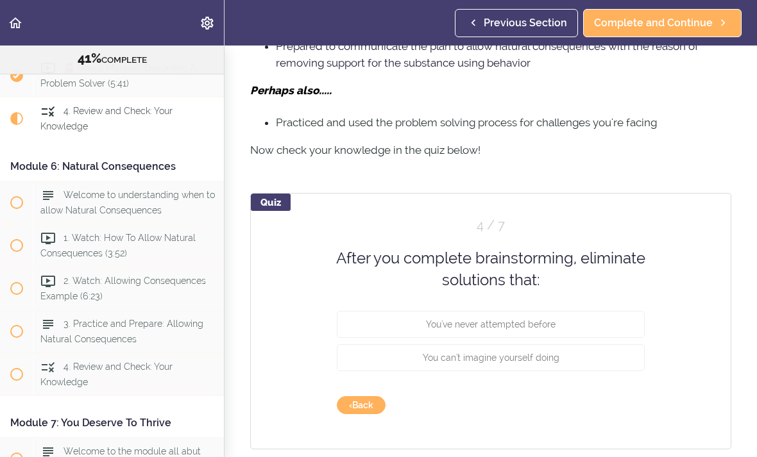
click at [606, 358] on button "You can't imagine yourself doing" at bounding box center [491, 357] width 308 height 27
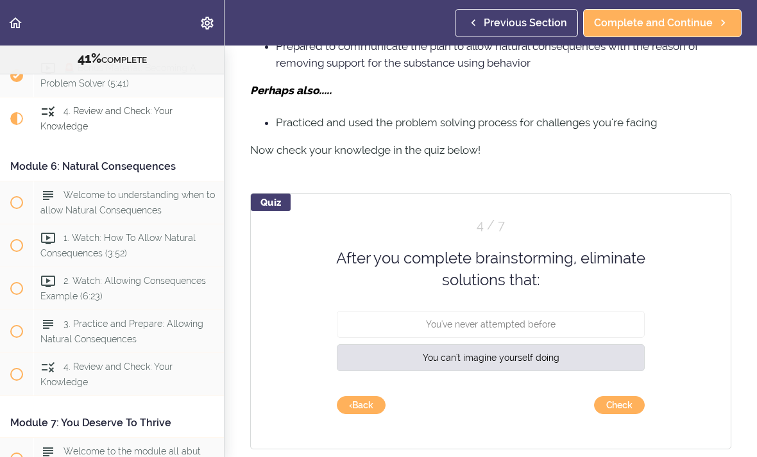
click at [623, 410] on button "Check" at bounding box center [619, 405] width 51 height 18
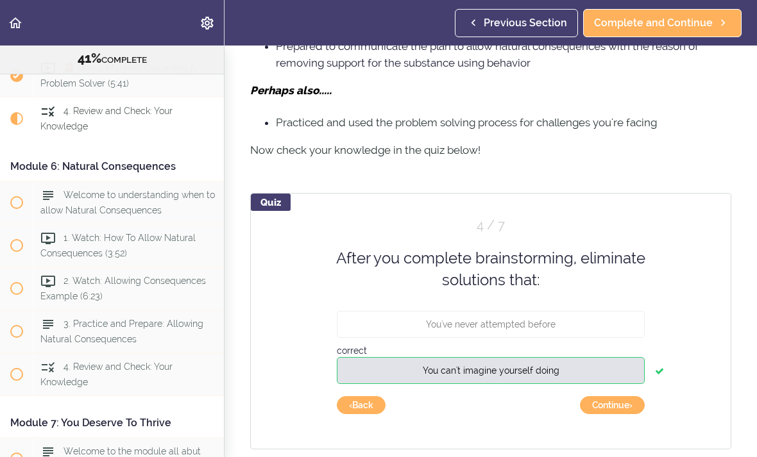
click at [611, 407] on button "Continue ›" at bounding box center [612, 405] width 65 height 18
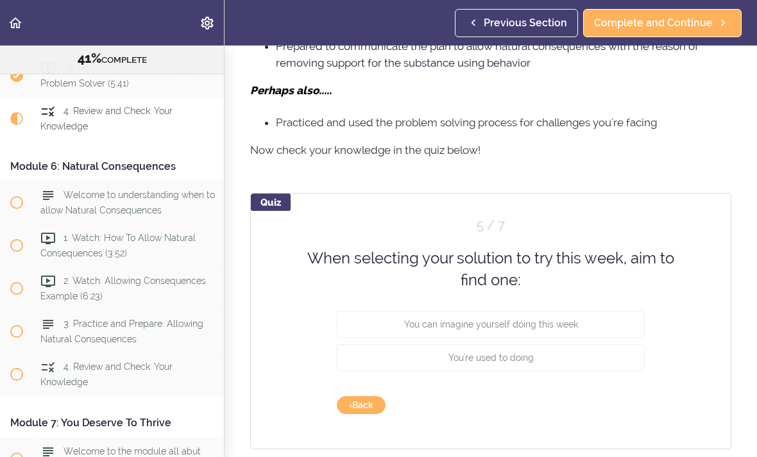
click at [608, 325] on button "You can imagine yourself doing this week" at bounding box center [491, 323] width 308 height 27
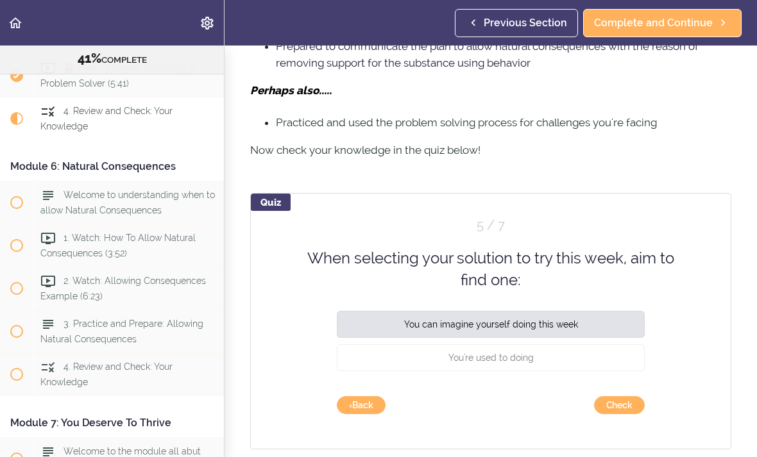
click at [622, 407] on button "Check" at bounding box center [619, 405] width 51 height 18
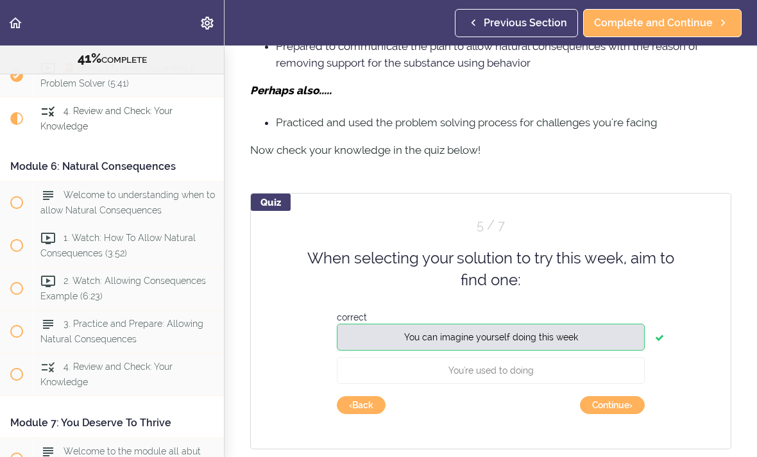
click at [612, 407] on button "Continue ›" at bounding box center [612, 405] width 65 height 18
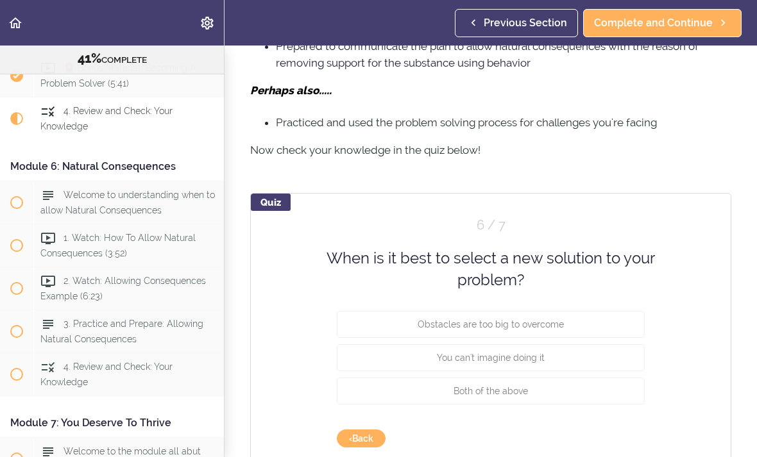
click at [593, 391] on button "Both of the above" at bounding box center [491, 390] width 308 height 27
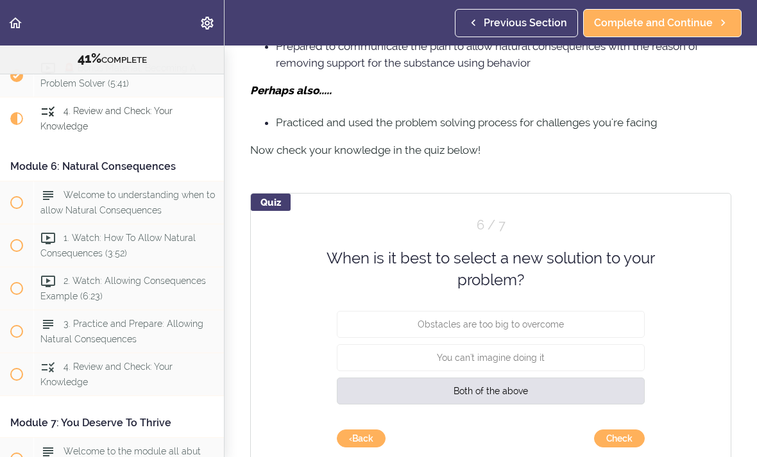
click at [626, 437] on button "Check" at bounding box center [619, 439] width 51 height 18
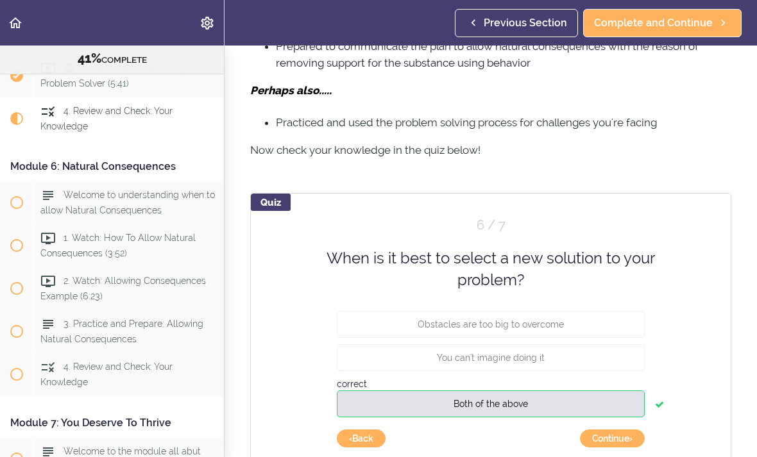
click at [613, 439] on button "Continue ›" at bounding box center [612, 439] width 65 height 18
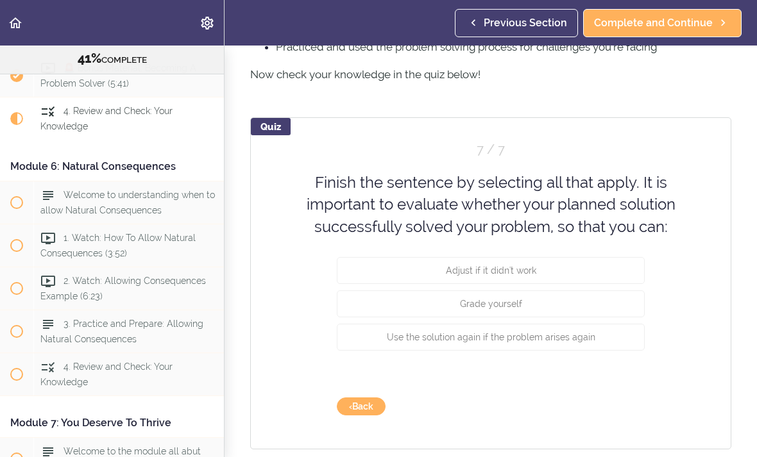
scroll to position [976, 0]
click at [598, 285] on button "Adjust if it didn't work" at bounding box center [491, 271] width 308 height 27
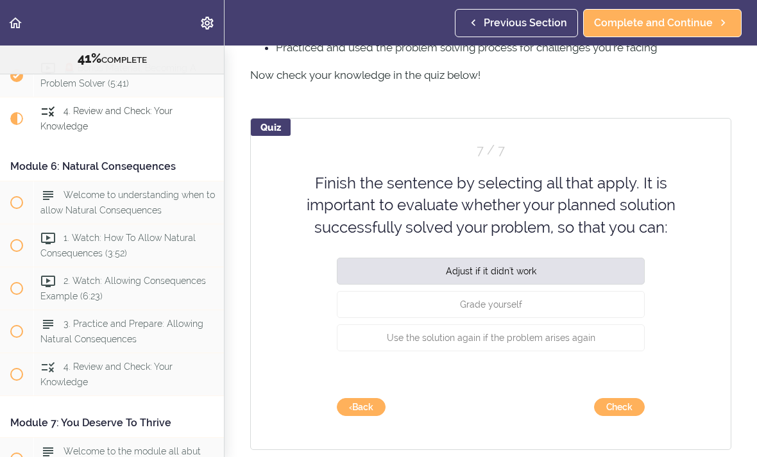
click at [588, 351] on button "Use the solution again if the problem arises again" at bounding box center [491, 338] width 308 height 27
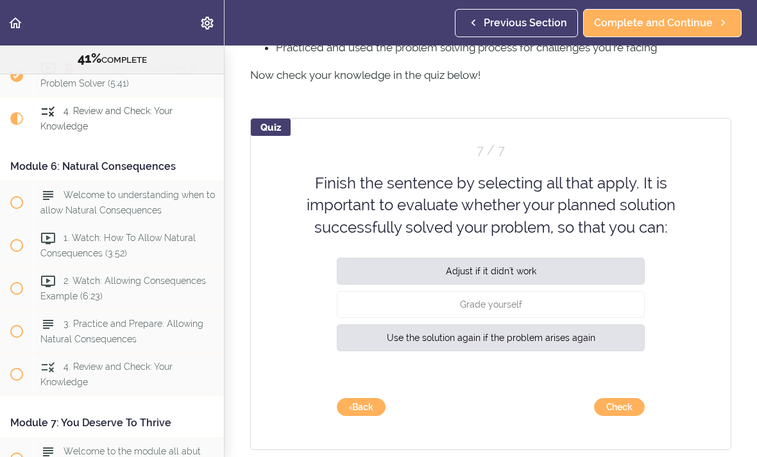
click at [625, 405] on button "Check" at bounding box center [619, 407] width 51 height 18
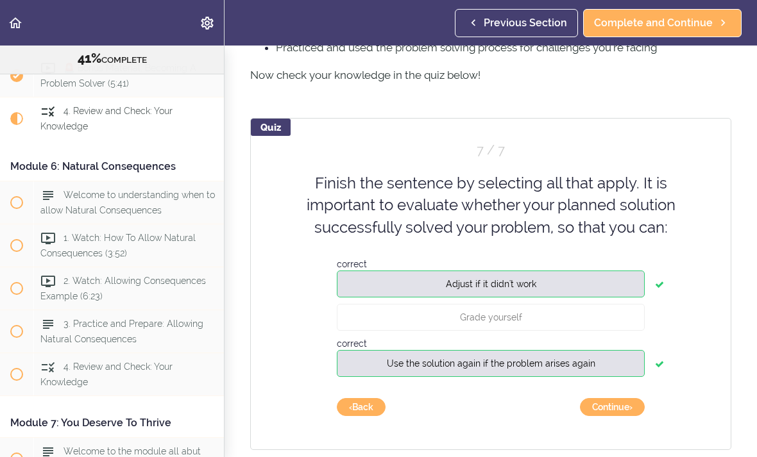
click at [616, 414] on button "Continue ›" at bounding box center [612, 407] width 65 height 18
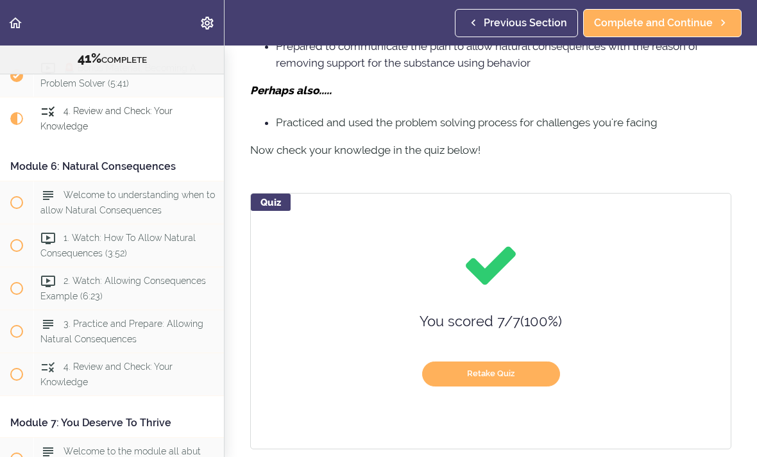
click at [661, 22] on span "Complete and Continue" at bounding box center [653, 22] width 119 height 15
